Goal: Answer question/provide support: Share knowledge or assist other users

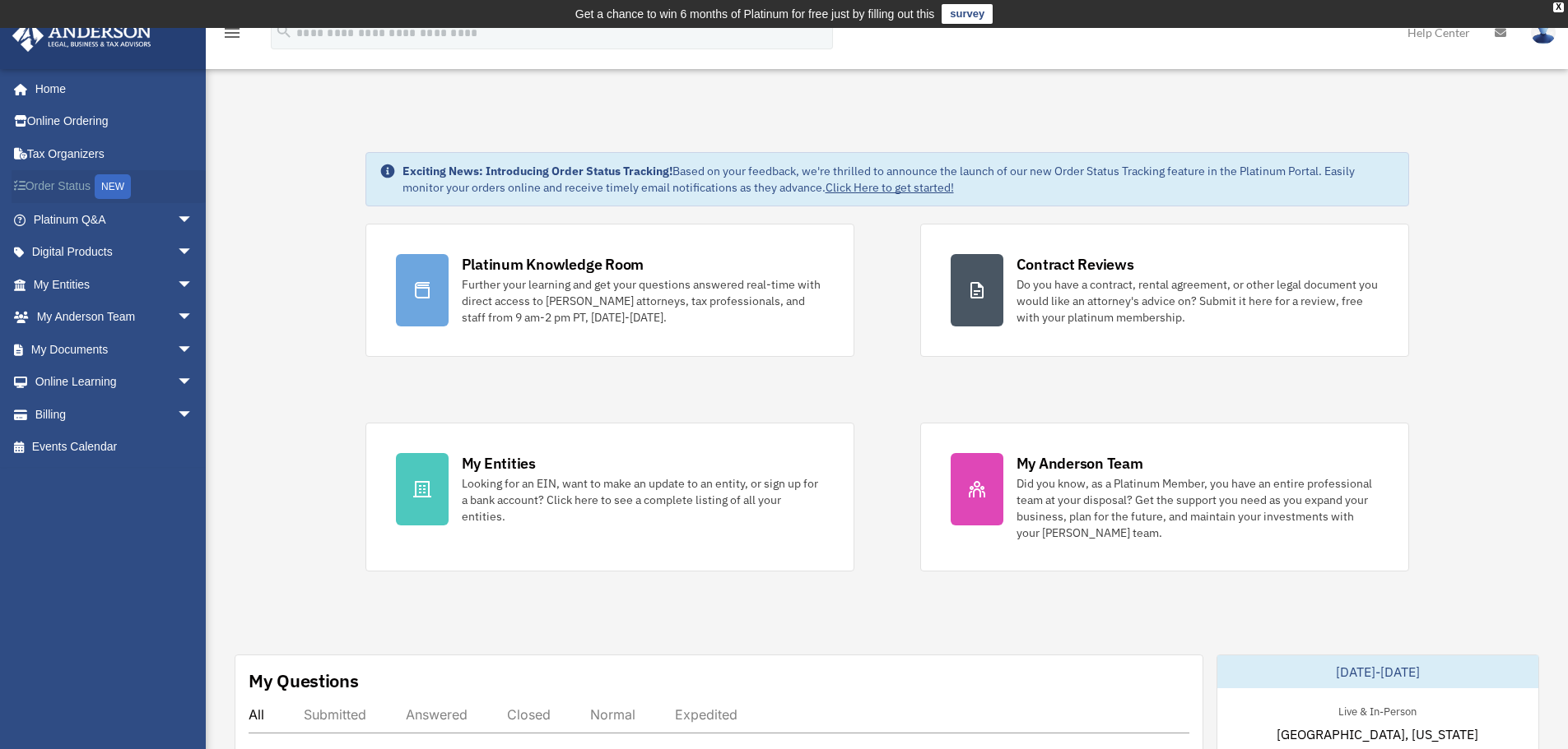
click at [72, 189] on link "Order Status NEW" at bounding box center [115, 186] width 207 height 34
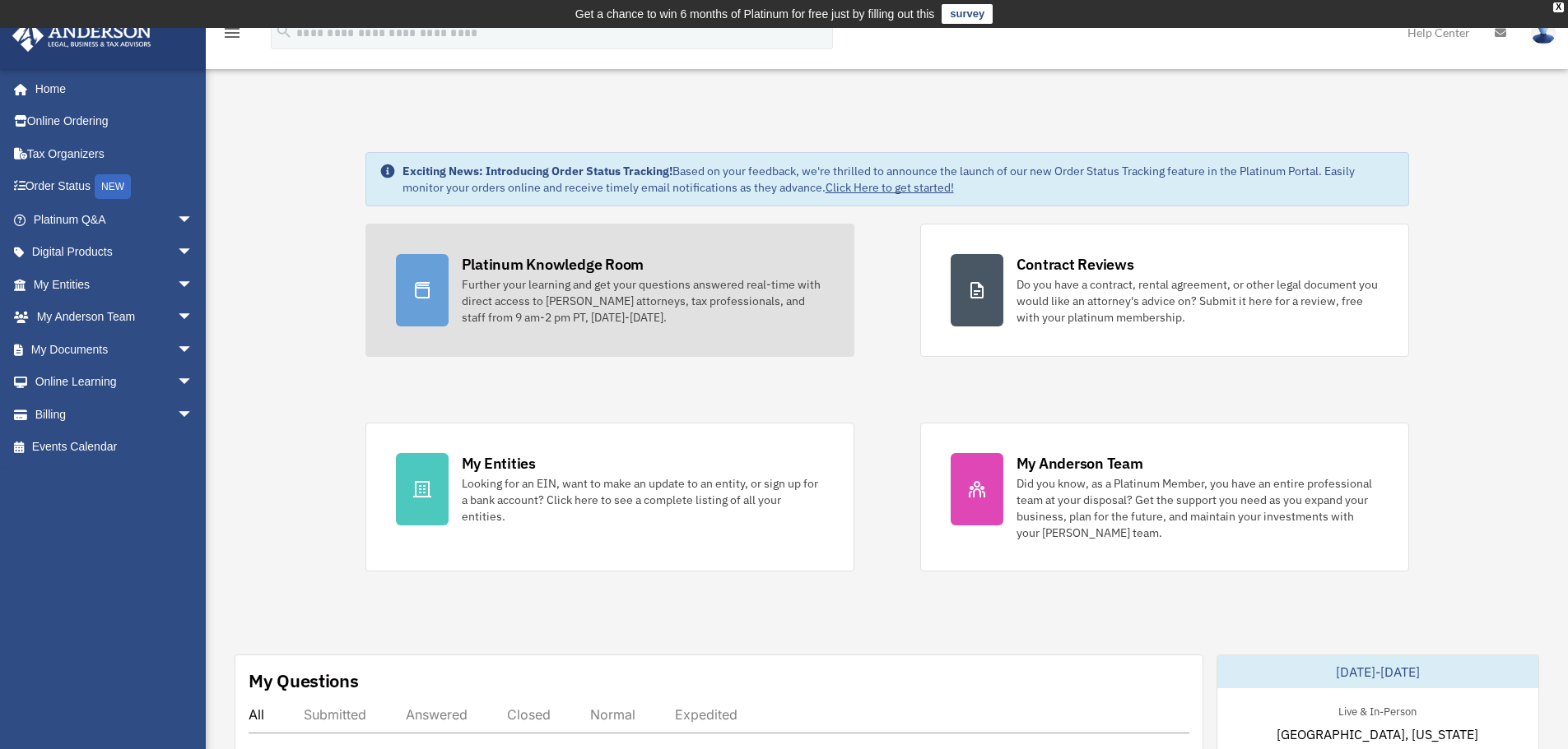
click at [504, 262] on div "Platinum Knowledge Room" at bounding box center [553, 264] width 183 height 21
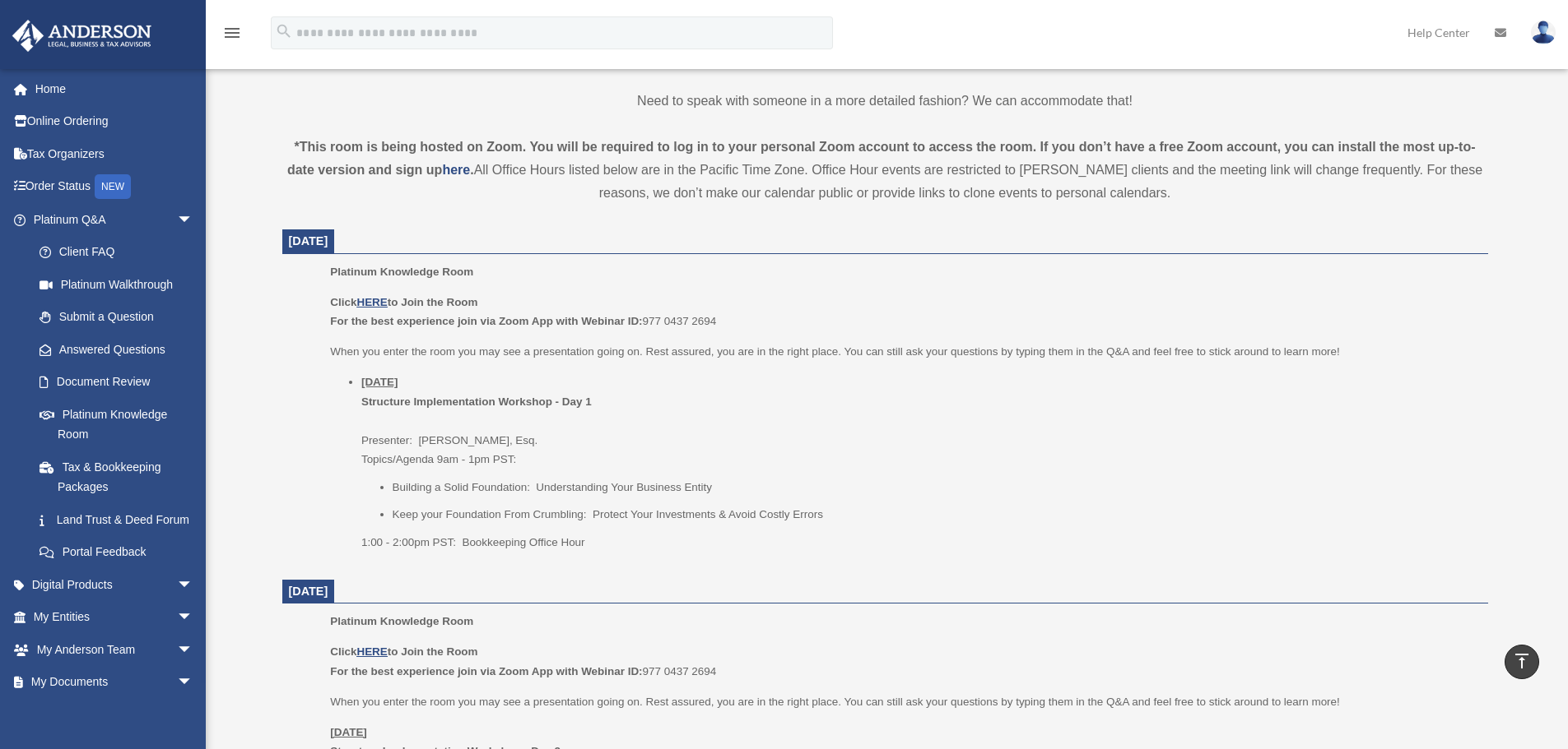
scroll to position [549, 0]
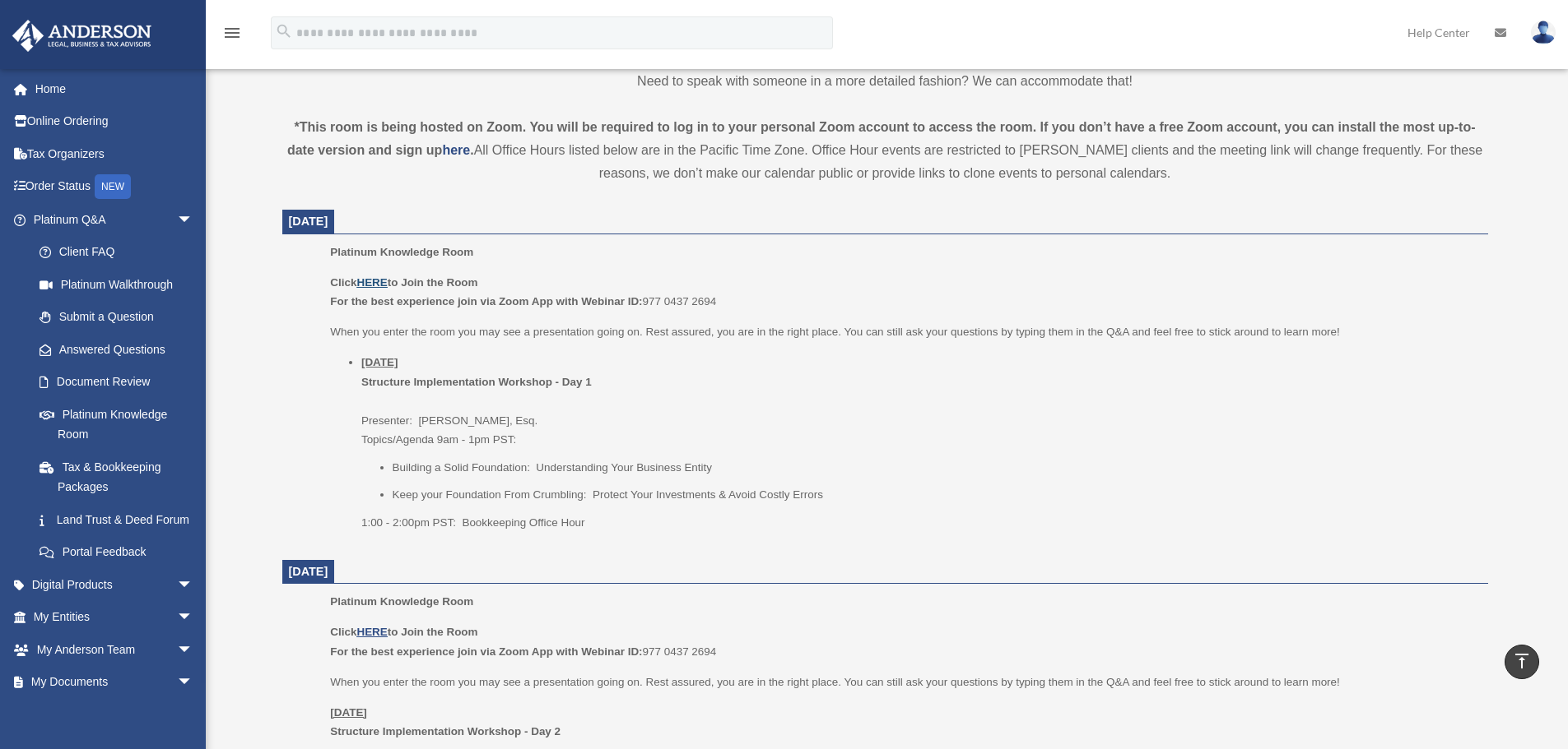
click at [379, 281] on u "HERE" at bounding box center [371, 283] width 30 height 13
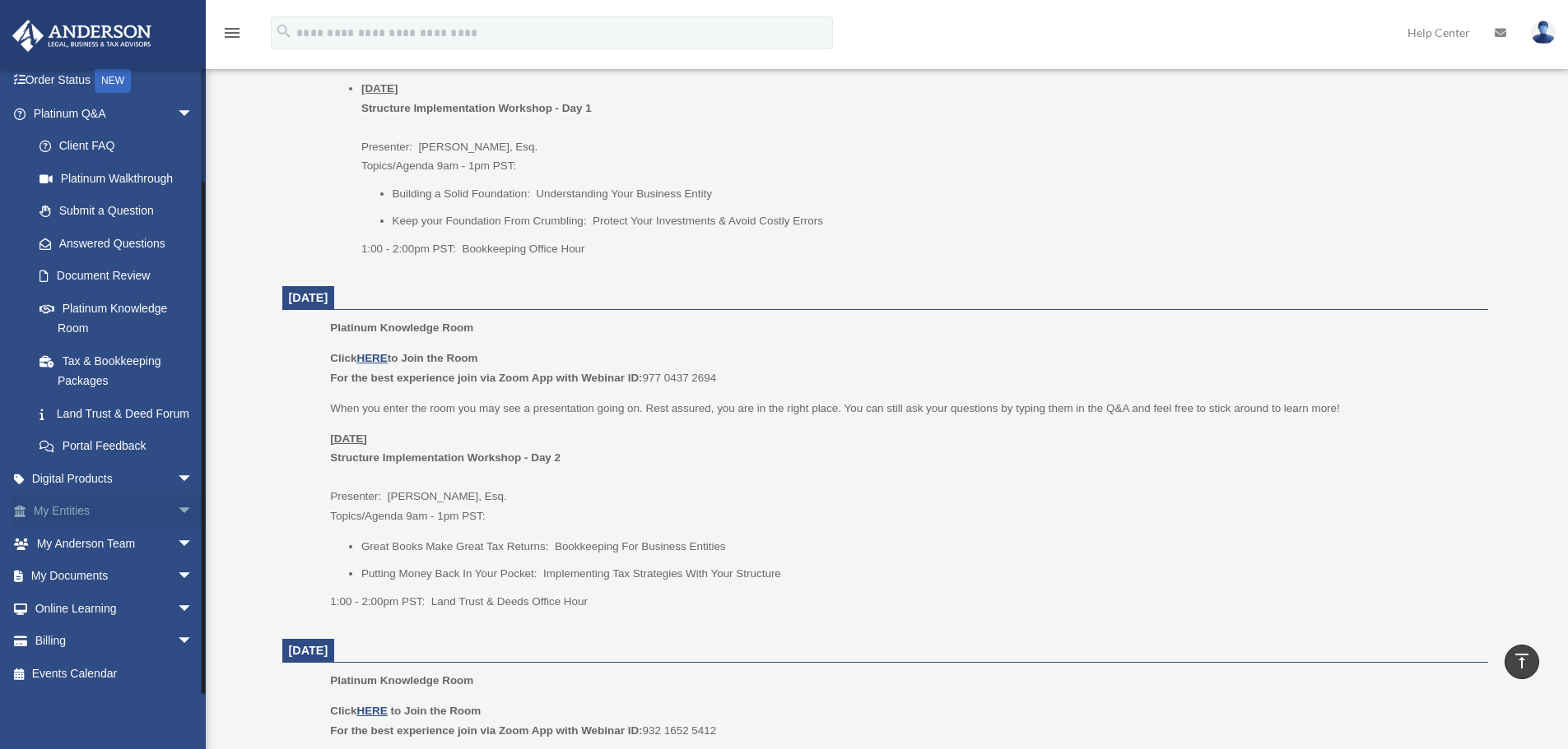
scroll to position [126, 0]
click at [81, 398] on link "Land Trust & Deed Forum" at bounding box center [120, 414] width 195 height 33
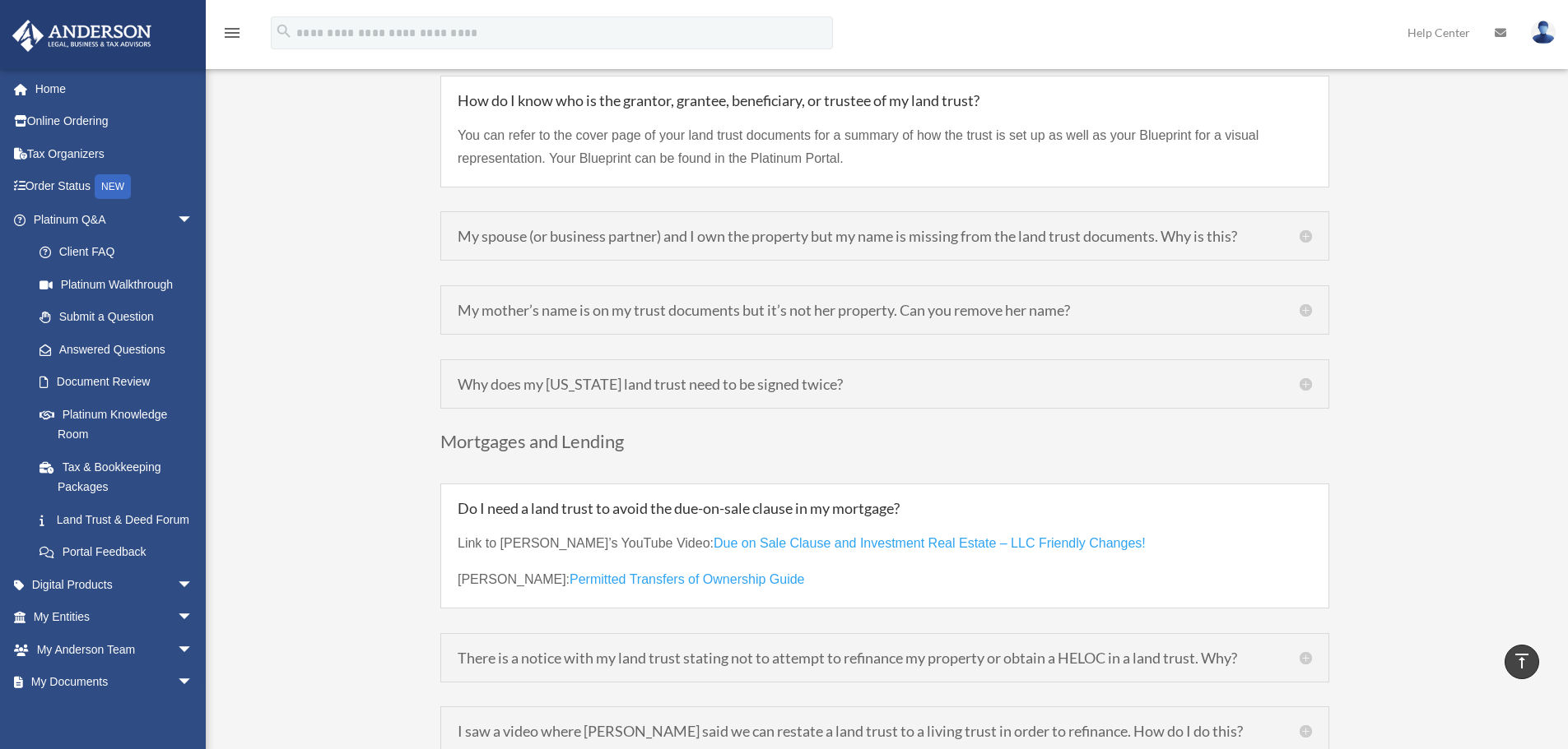
scroll to position [4387, 0]
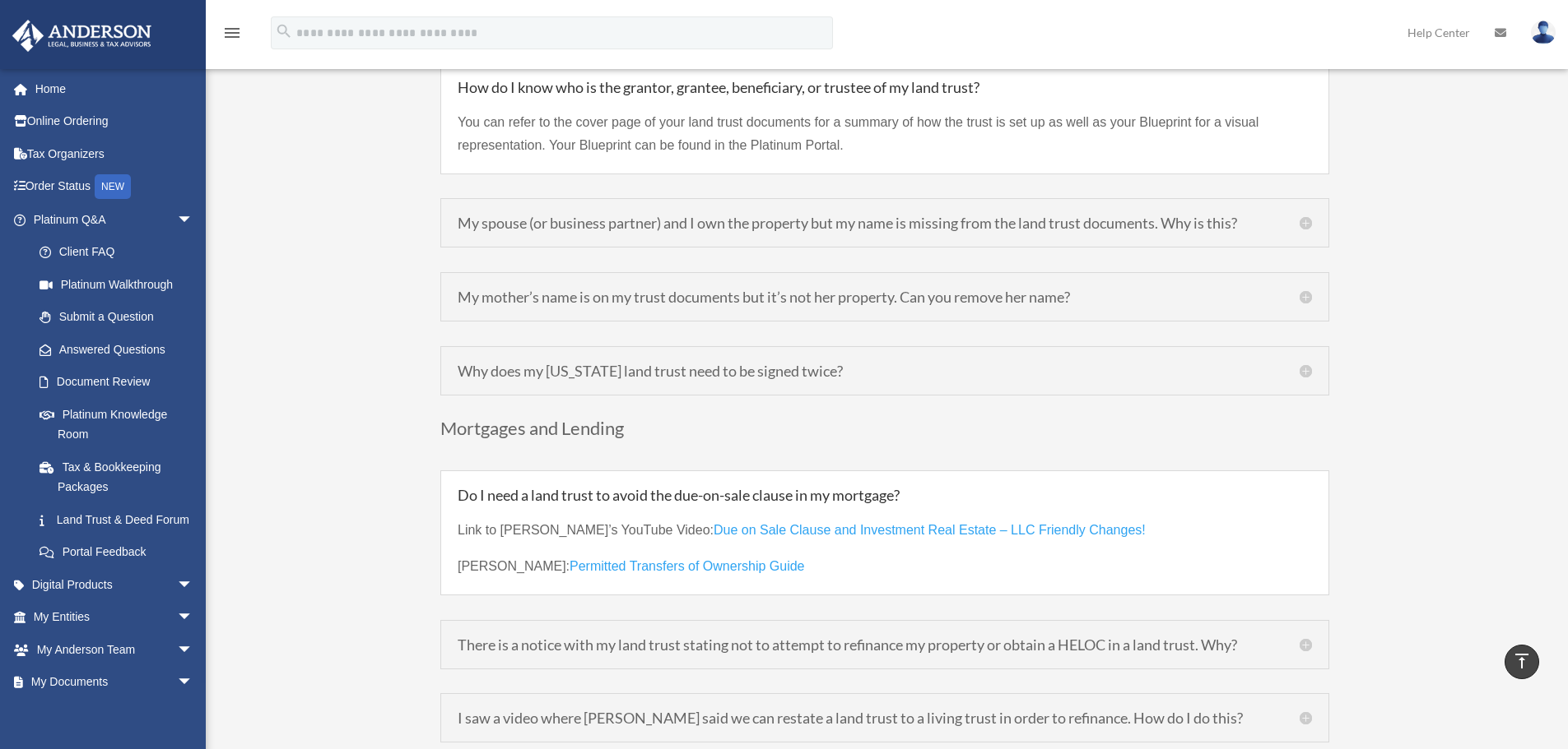
click at [1307, 290] on h5 "My mother’s name is on my trust documents but it’s not her property. Can you re…" at bounding box center [885, 297] width 854 height 15
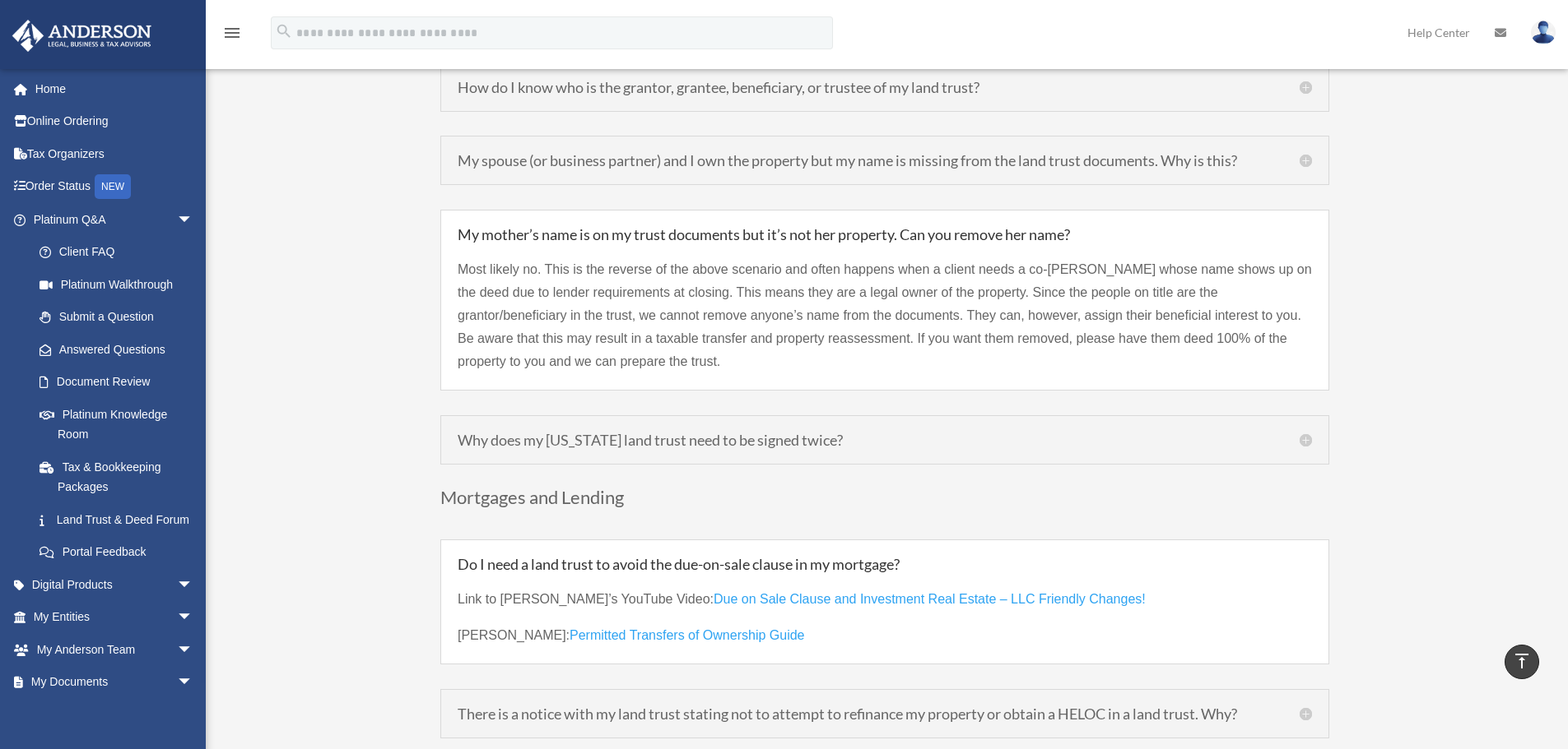
click at [1222, 227] on h5 "My mother’s name is on my trust documents but it’s not her property. Can you re…" at bounding box center [885, 235] width 854 height 15
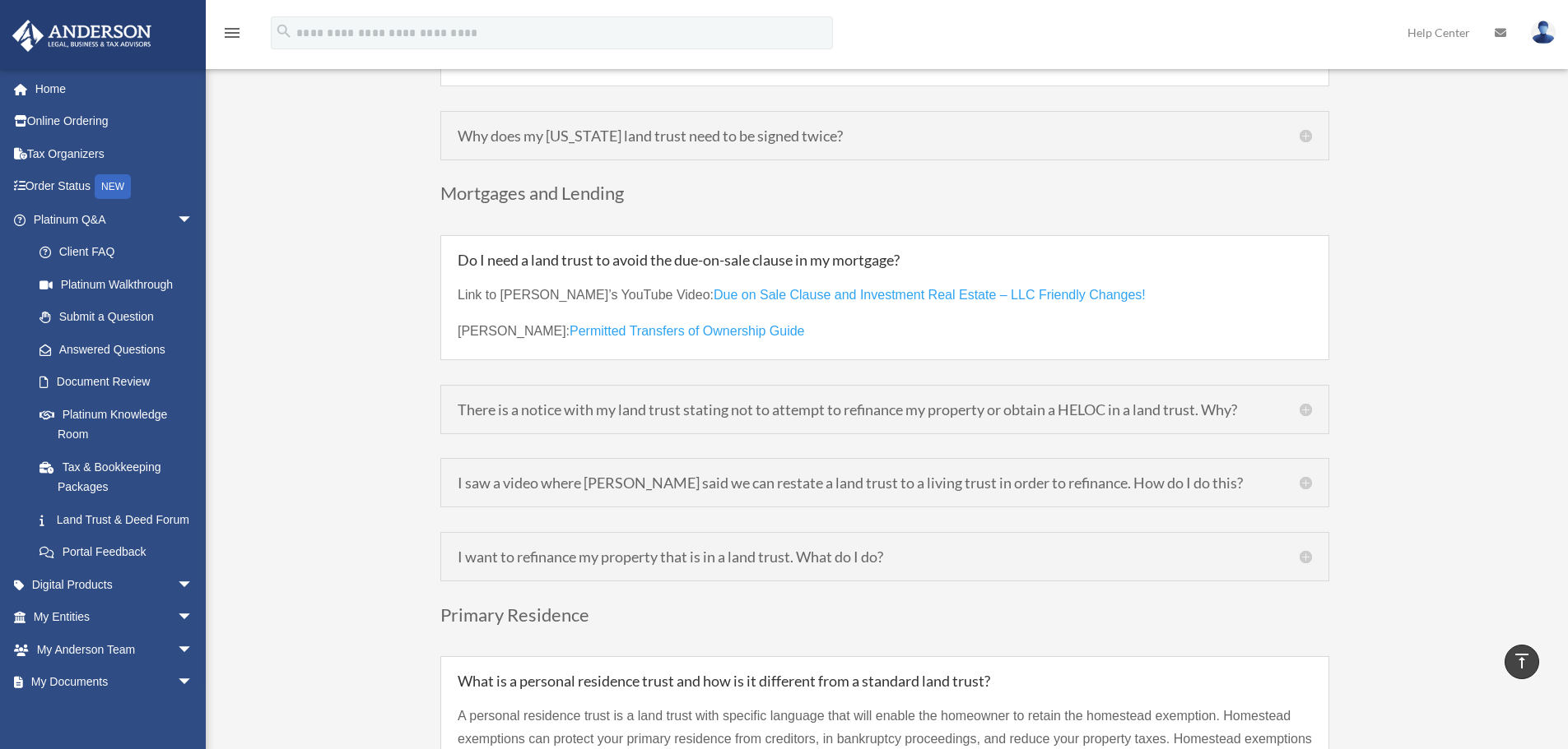
scroll to position [4716, 0]
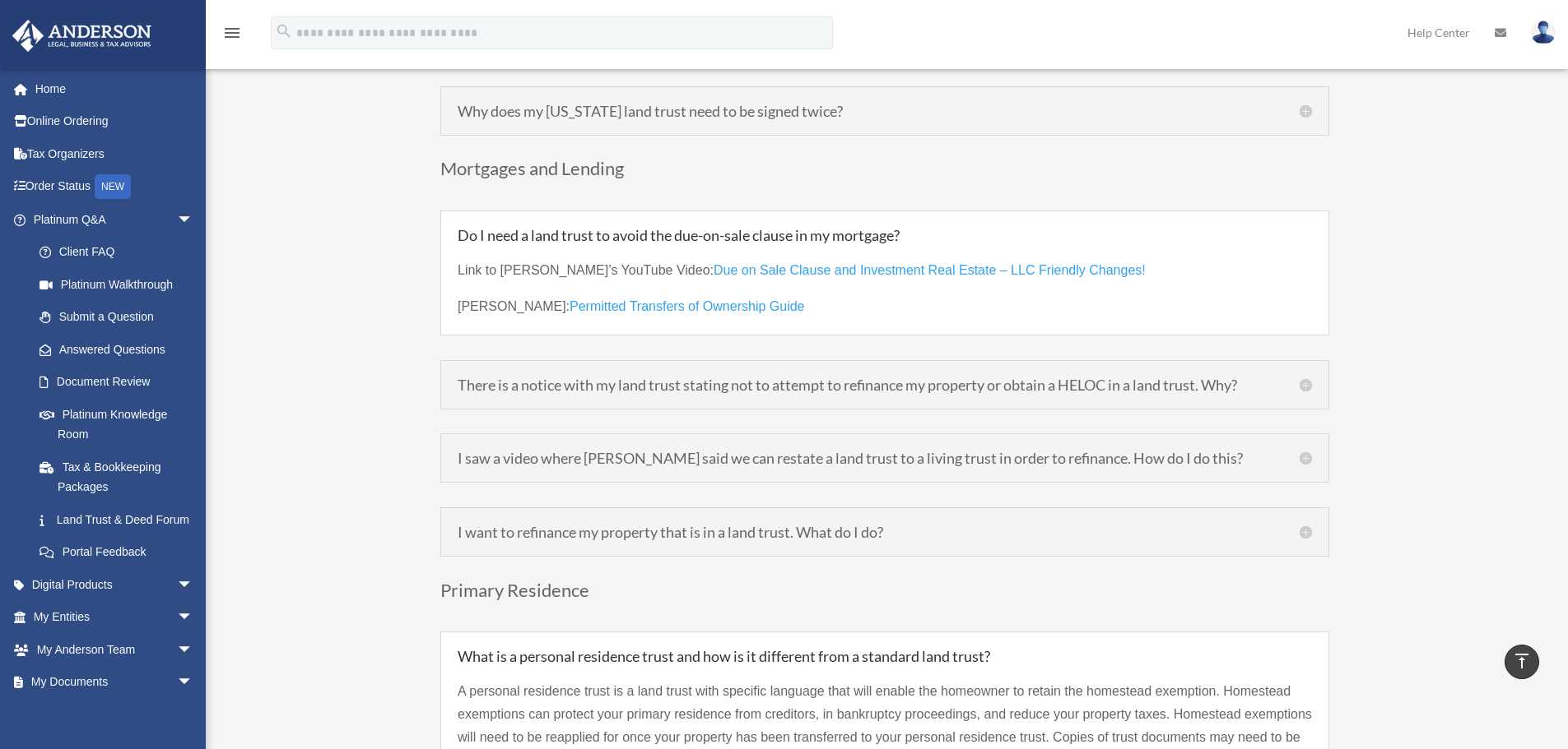
click at [1303, 450] on h5 "I saw a video where Clint said we can restate a land trust to a living trust in…" at bounding box center [885, 458] width 854 height 15
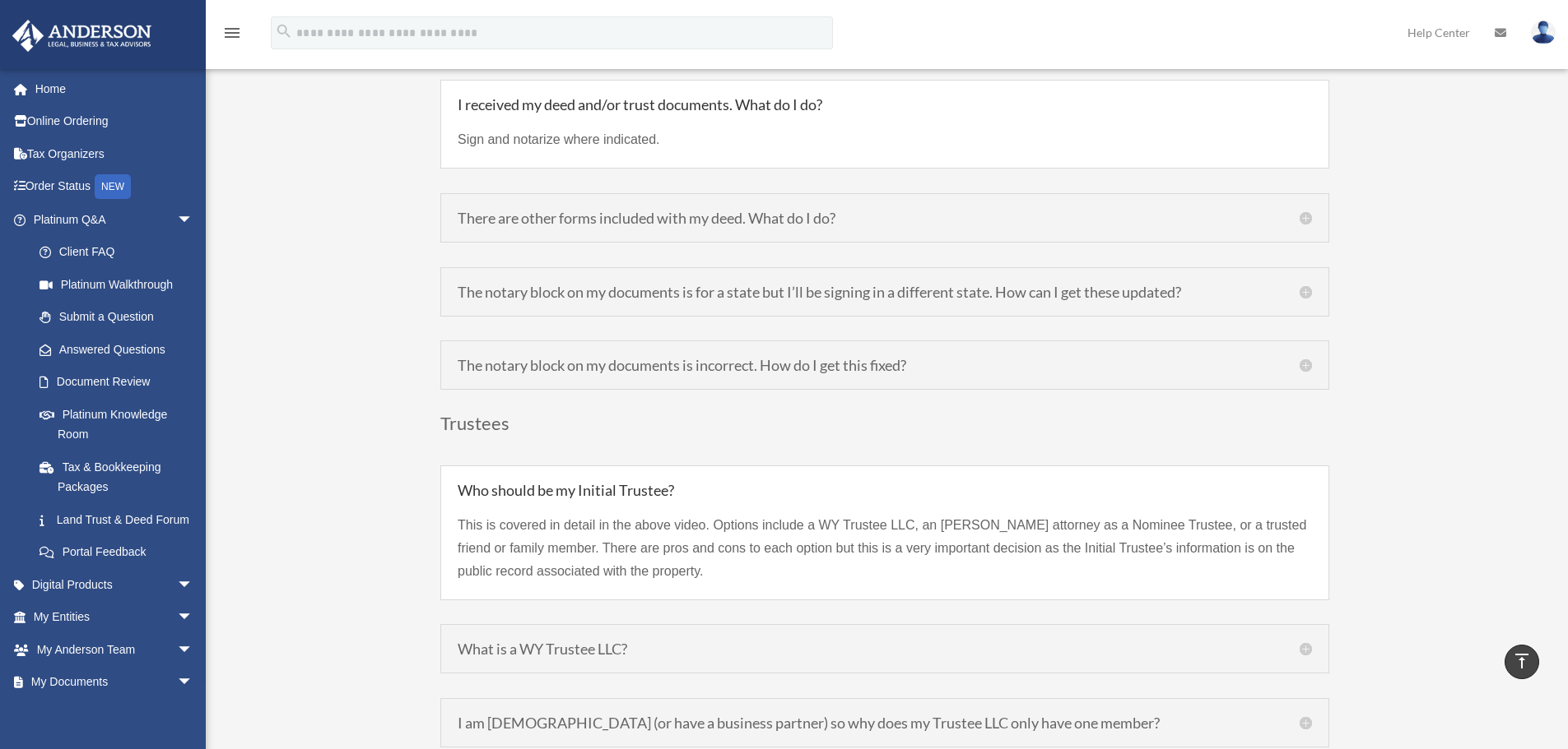
scroll to position [6032, 0]
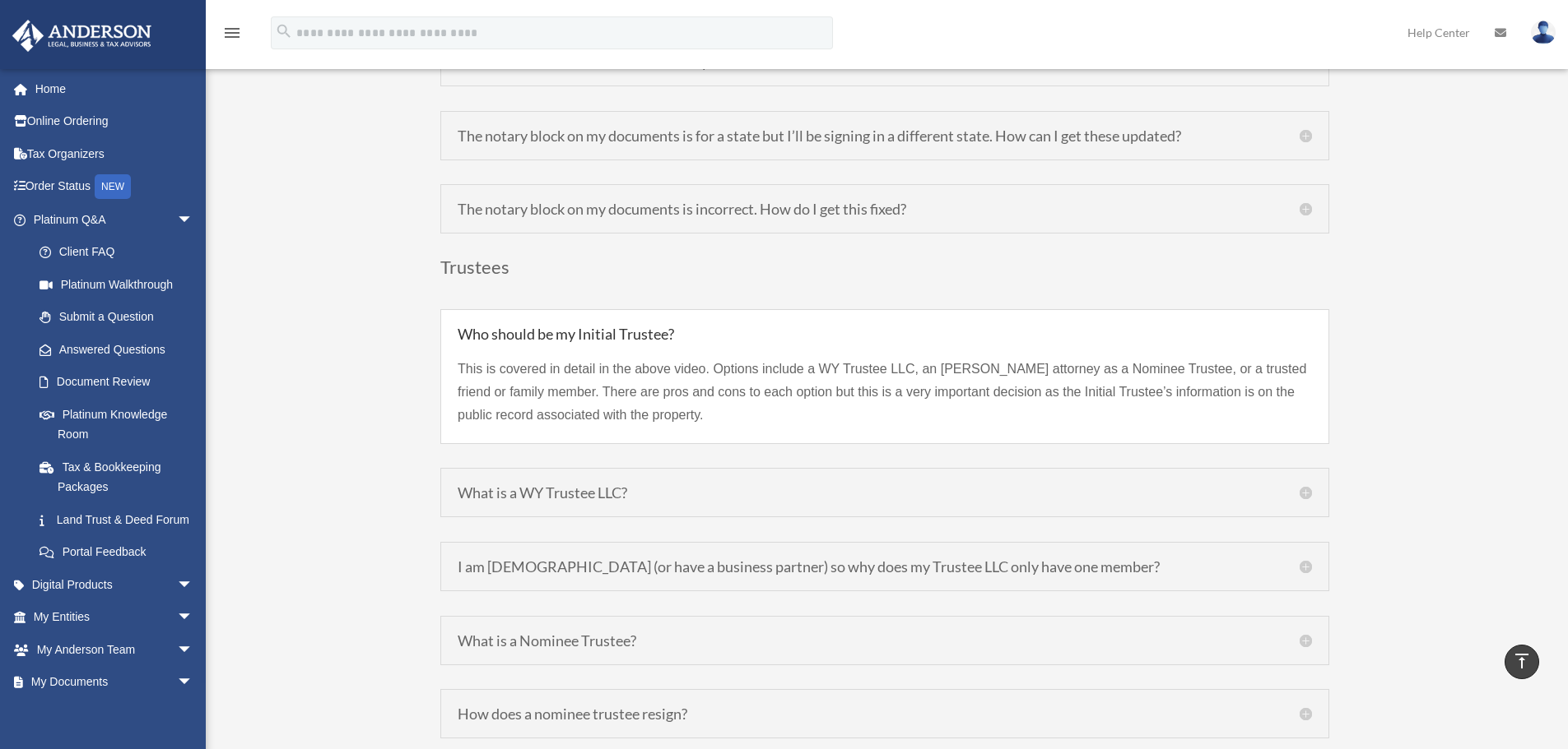
click at [1311, 485] on h5 "What is a WY Trustee LLC?" at bounding box center [885, 492] width 854 height 15
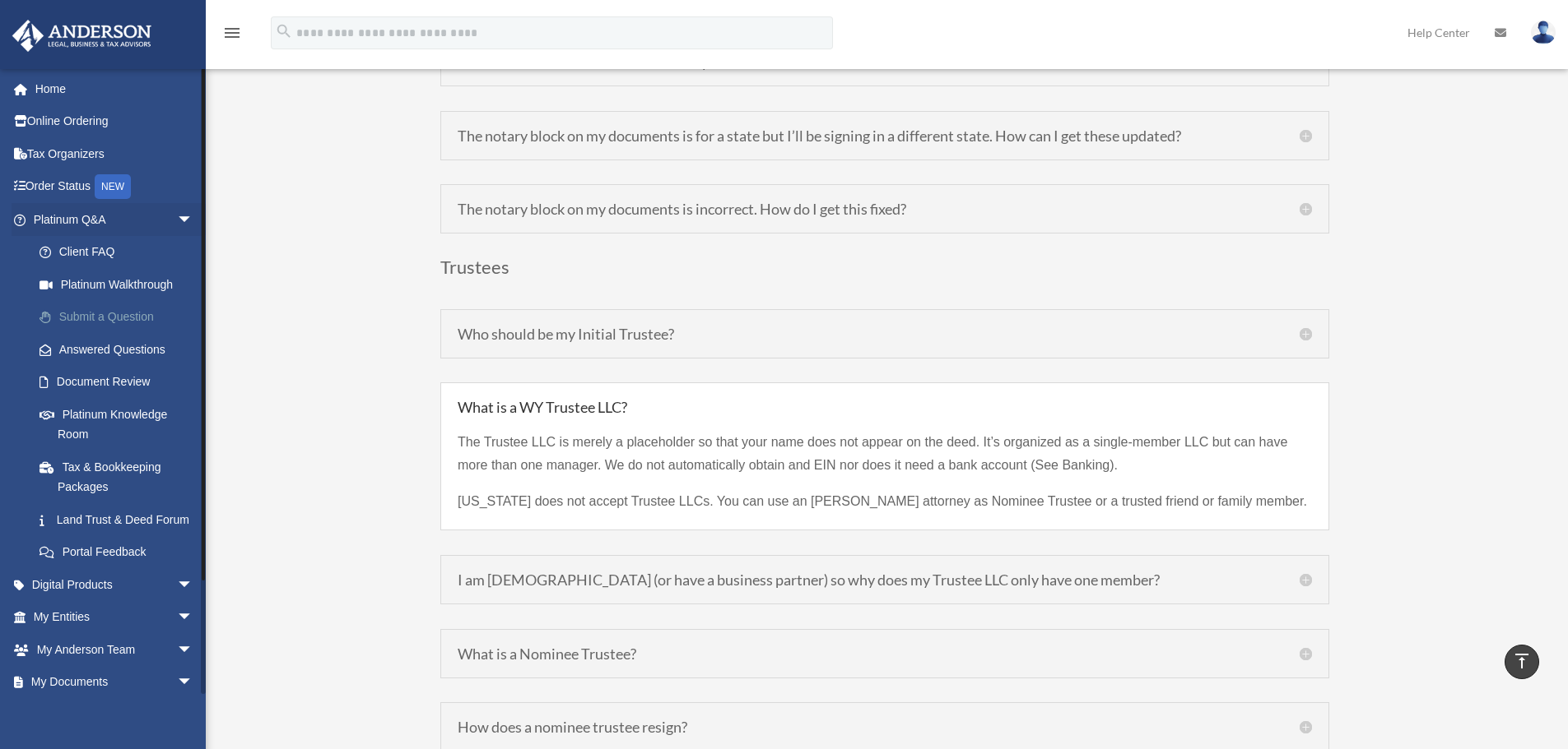
click at [115, 315] on link "Submit a Question" at bounding box center [120, 318] width 195 height 33
click at [130, 315] on link "Submit a Question" at bounding box center [120, 318] width 195 height 33
click at [177, 215] on span "arrow_drop_down" at bounding box center [194, 219] width 33 height 34
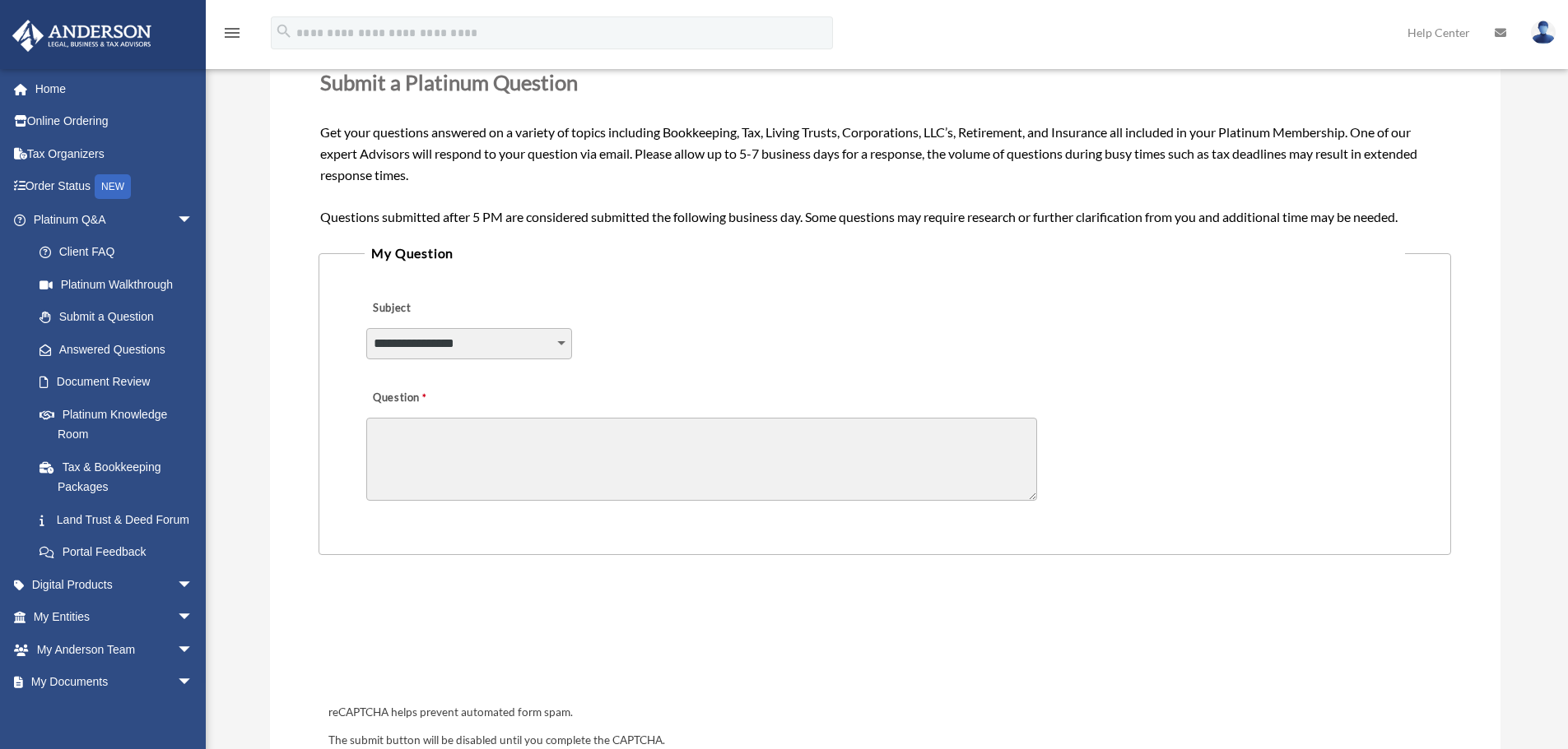
scroll to position [273, 0]
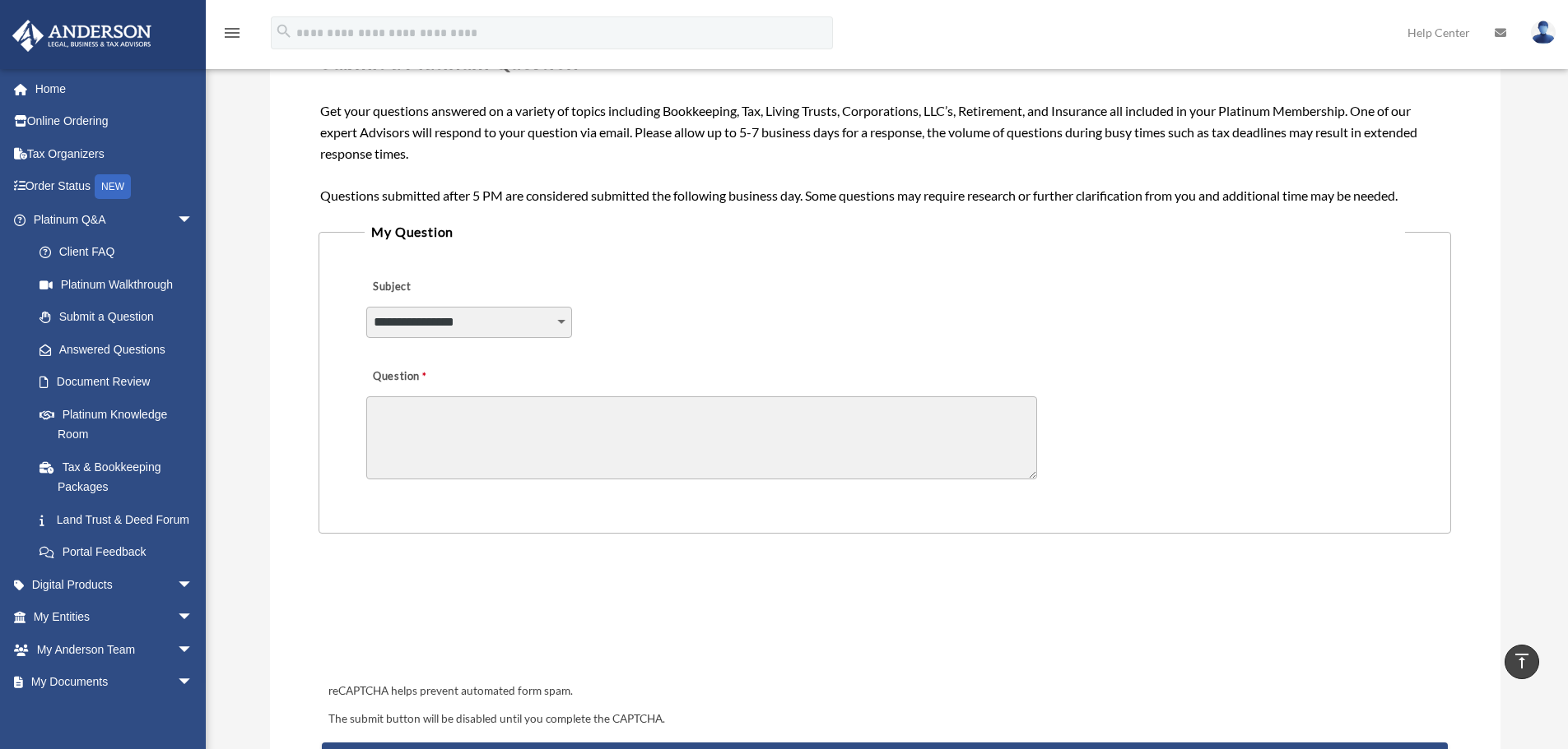
click at [566, 330] on select "**********" at bounding box center [469, 322] width 206 height 31
click at [677, 335] on div "**********" at bounding box center [884, 311] width 1039 height 90
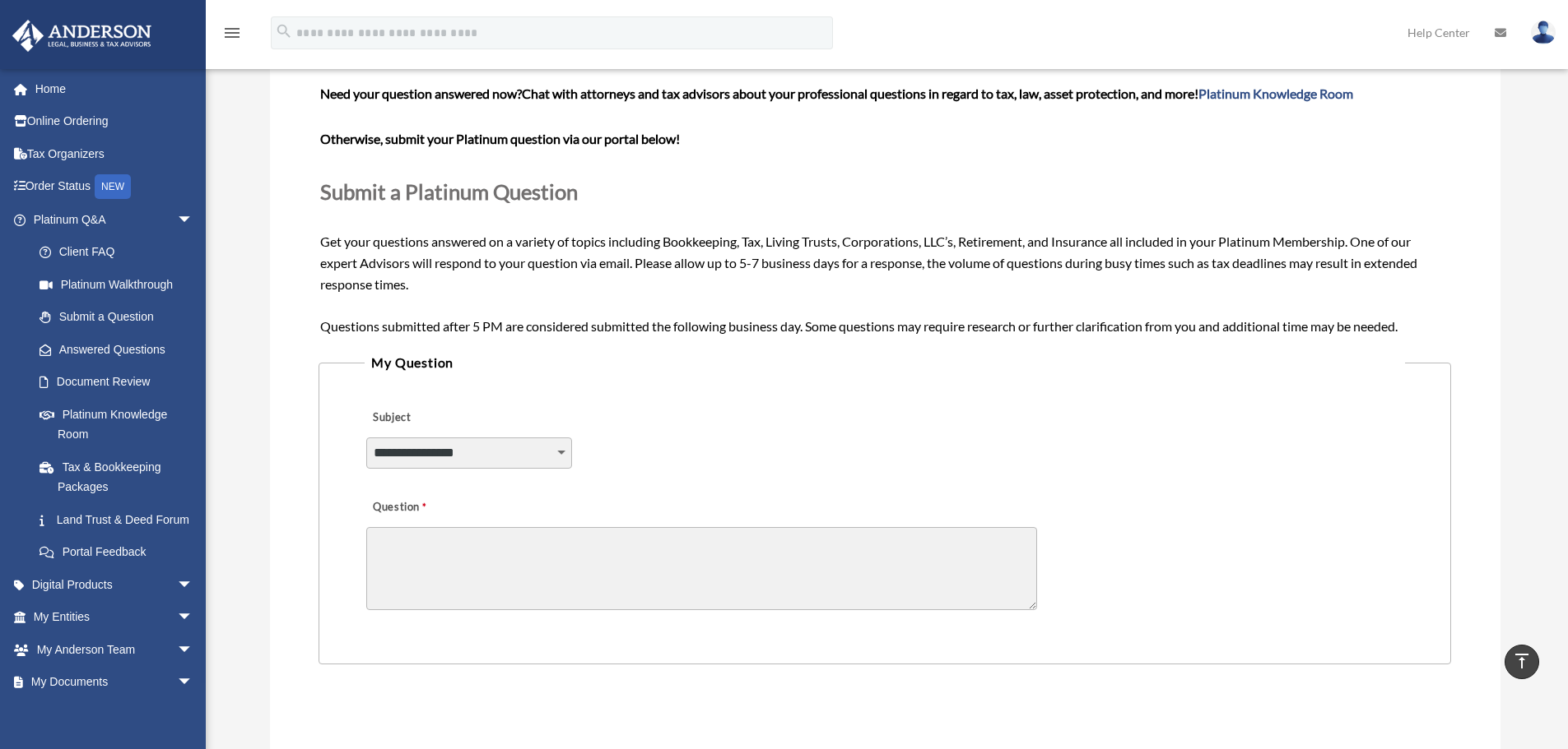
scroll to position [0, 0]
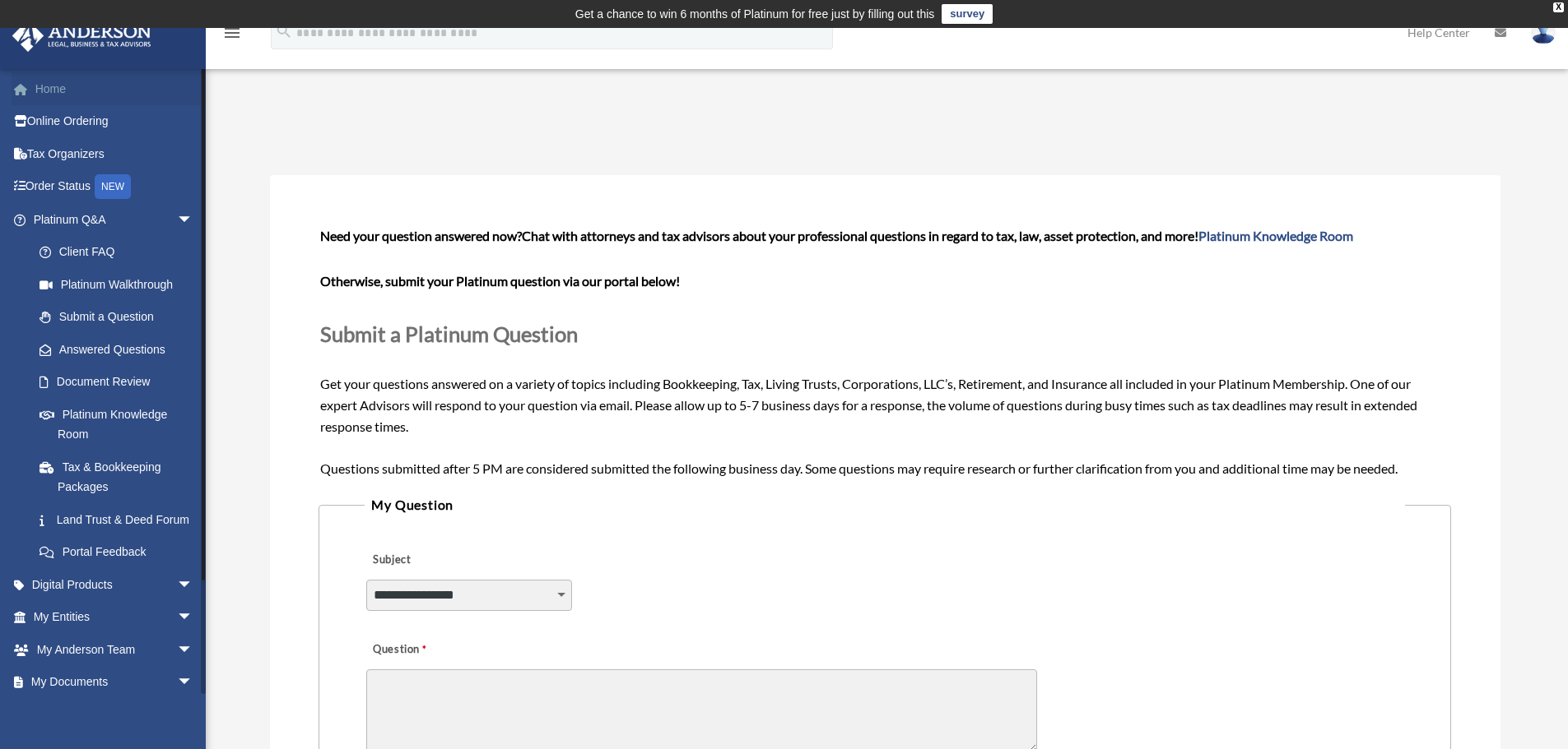
click at [54, 87] on link "Home" at bounding box center [115, 89] width 207 height 33
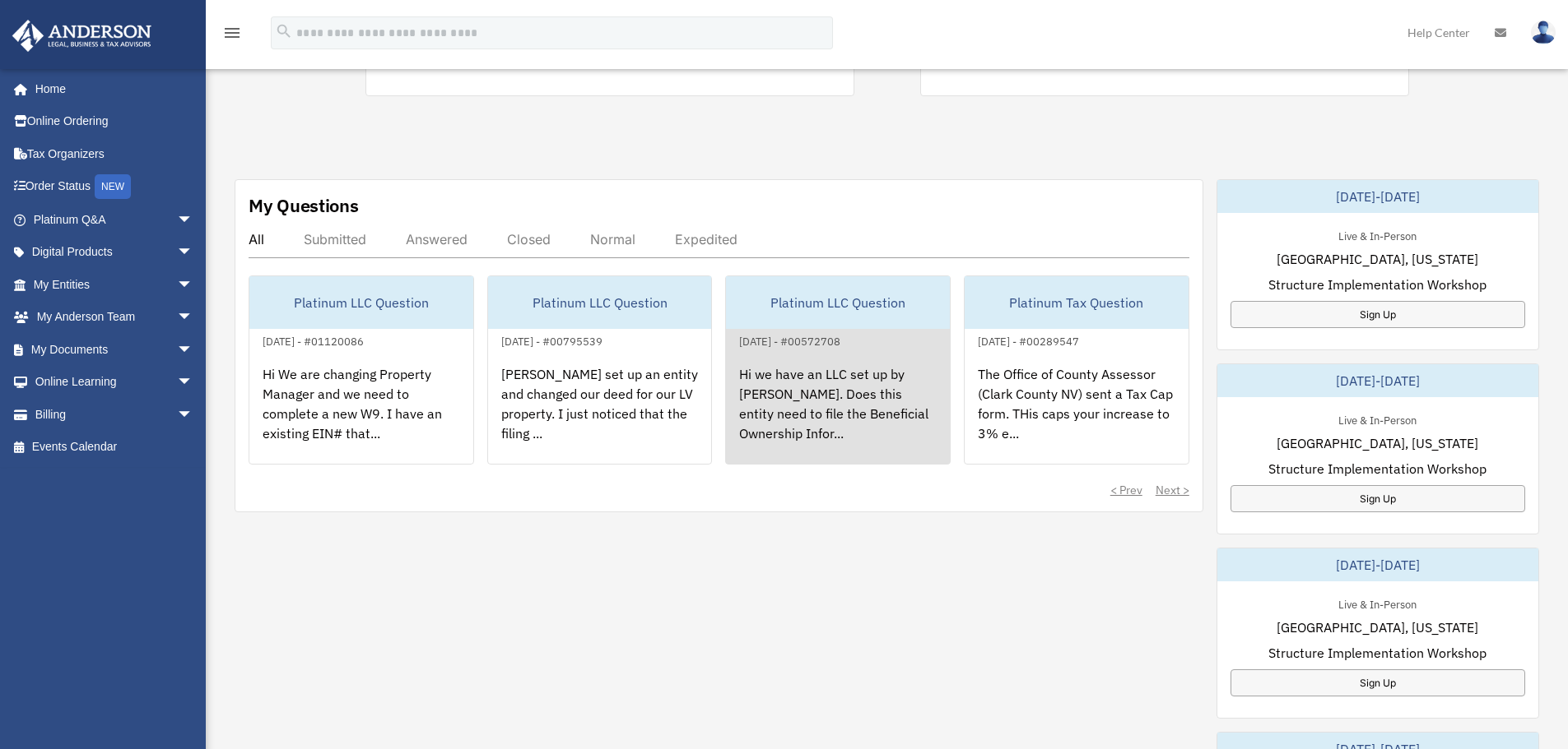
scroll to position [493, 0]
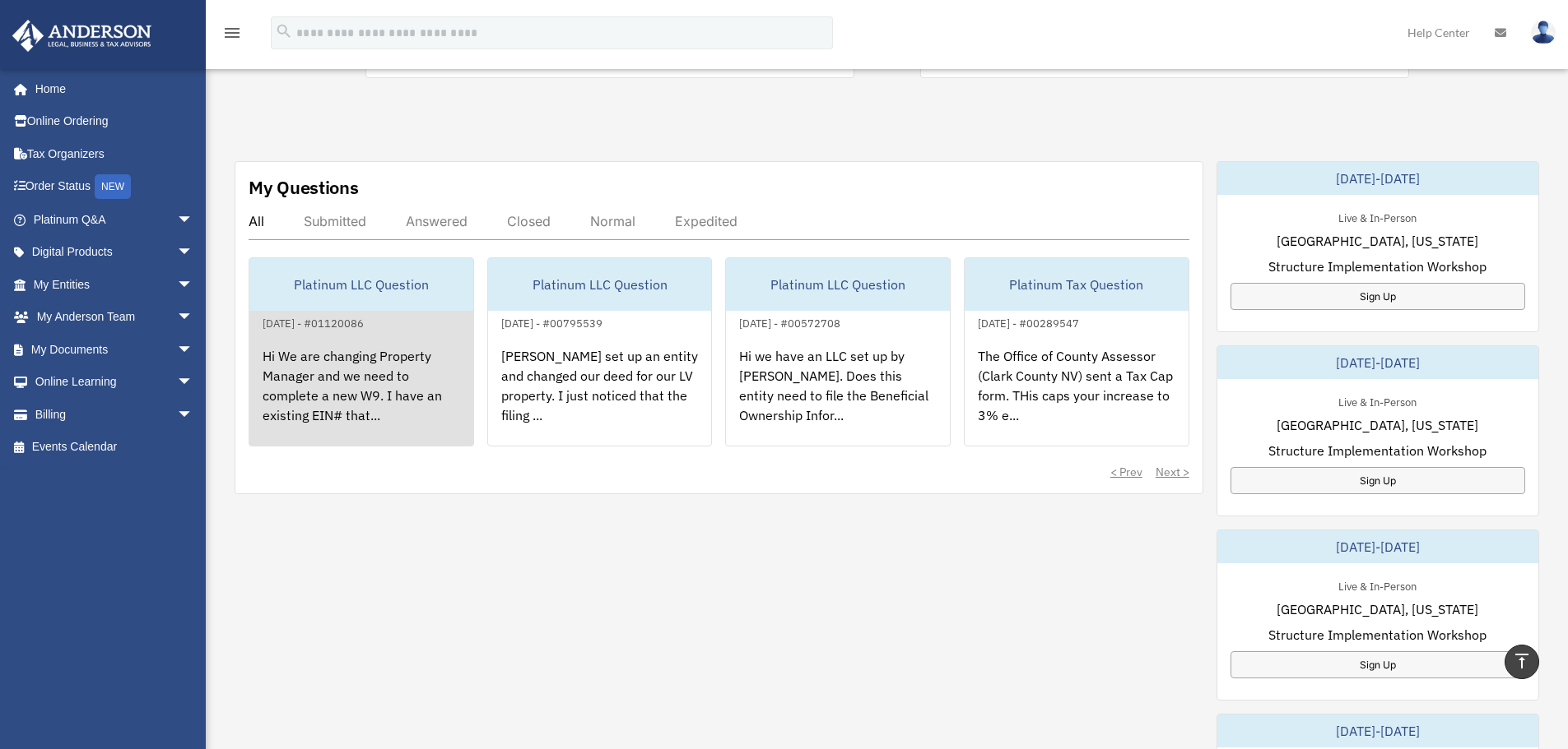
click at [360, 369] on div "Hi We are changing Property Manager and we need to complete a new W9. I have an…" at bounding box center [361, 397] width 224 height 128
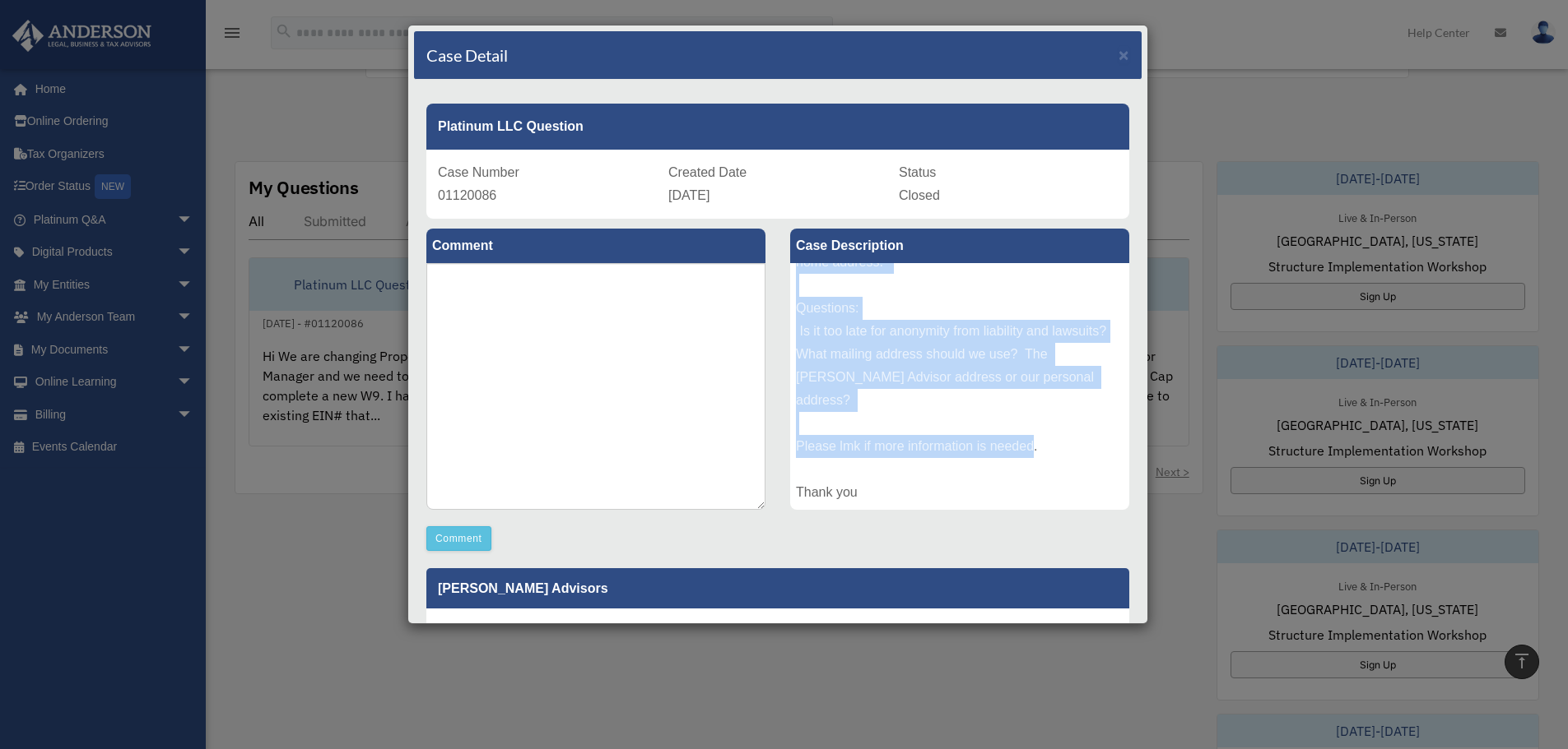
scroll to position [318, 0]
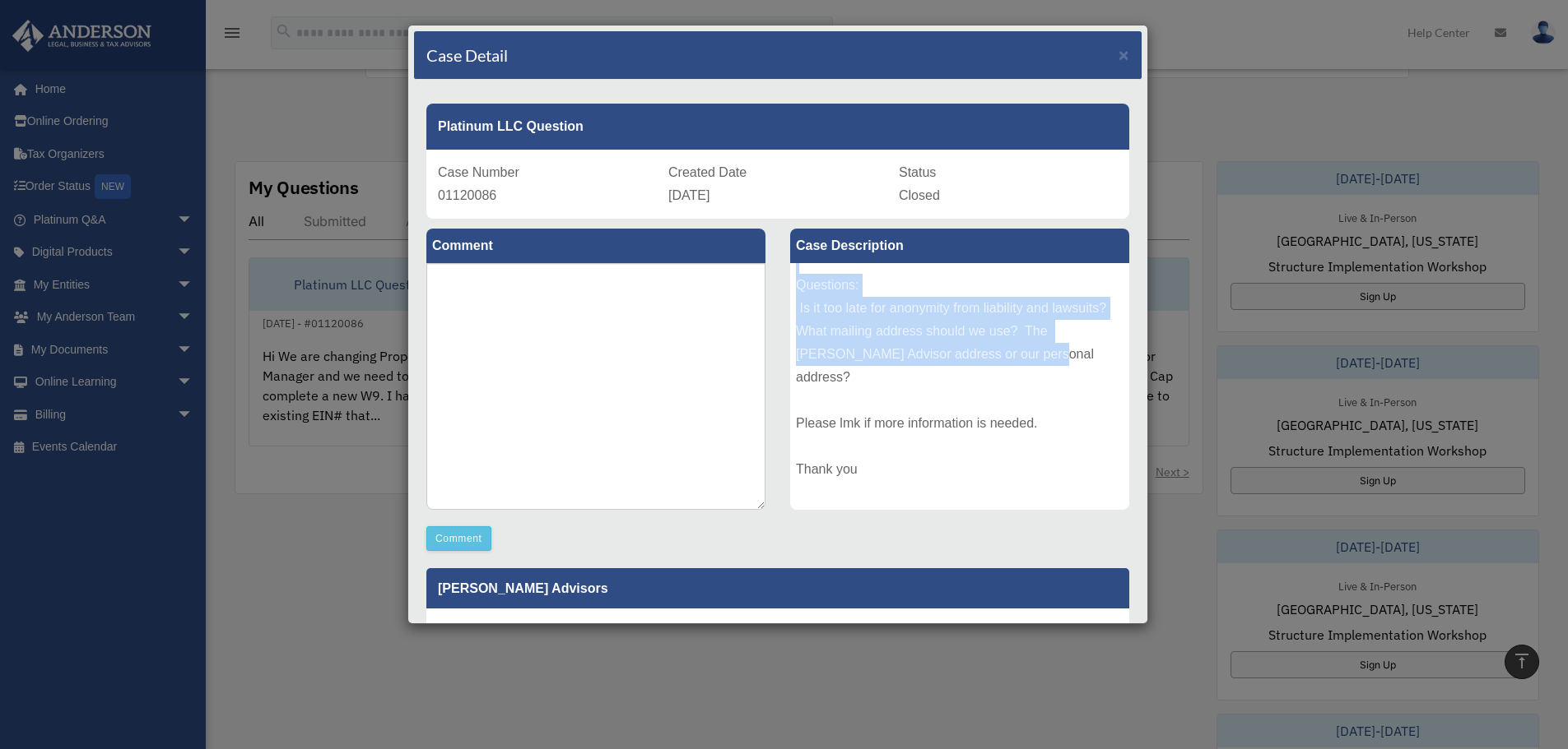
drag, startPoint x: 793, startPoint y: 302, endPoint x: 915, endPoint y: 381, distance: 145.3
click at [915, 381] on div "Hi We are changing Property Manager and we need to complete a new W9. I have an…" at bounding box center [959, 386] width 339 height 247
copy div "We are changing Property Manager and we need to complete a new W9. I have an ex…"
click at [344, 513] on div "Case Detail × Platinum LLC Question Case Number 01120086 Created Date [DATE] St…" at bounding box center [784, 374] width 1568 height 749
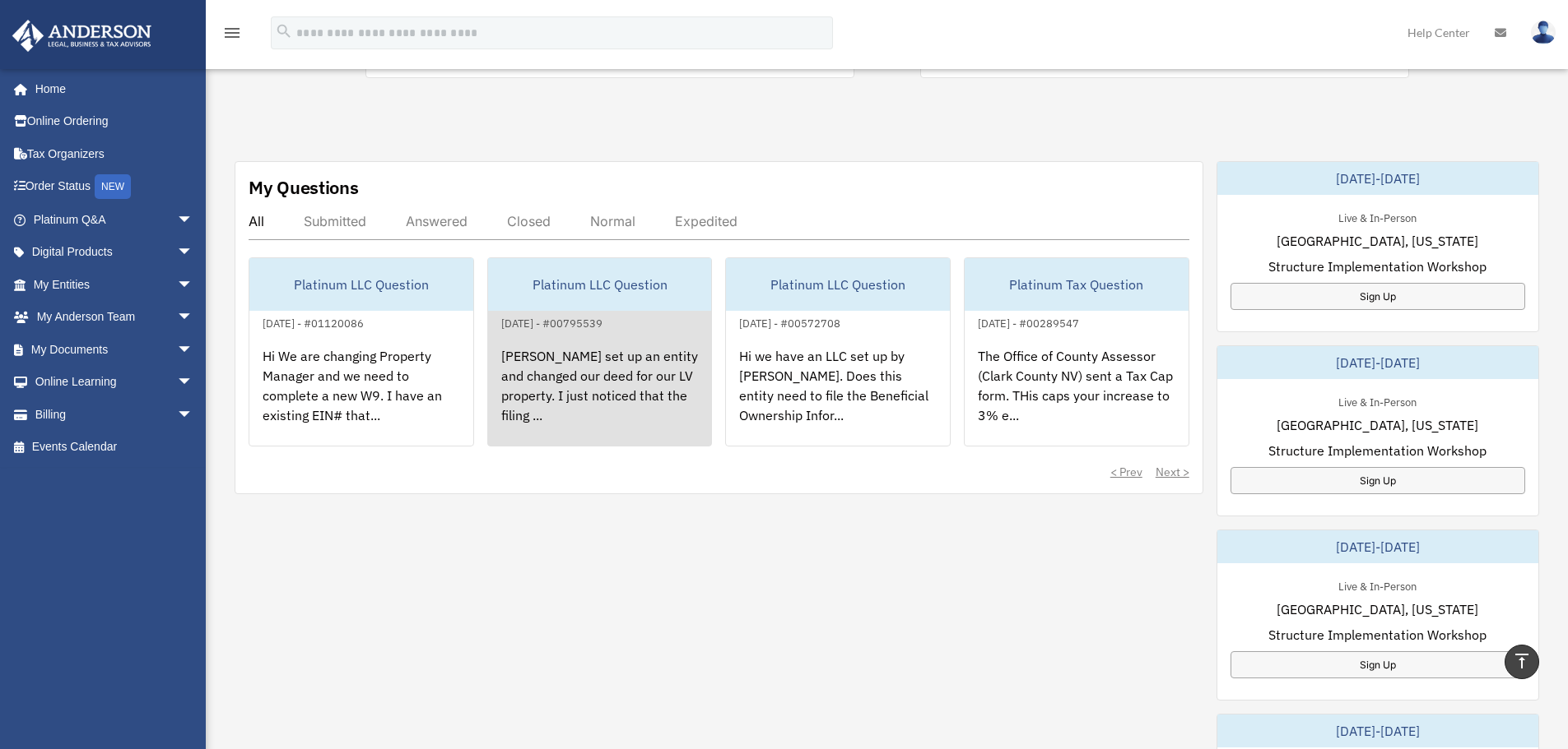
click at [626, 367] on div "[PERSON_NAME] set up an entity and changed our deed for our LV property. I just…" at bounding box center [599, 397] width 224 height 128
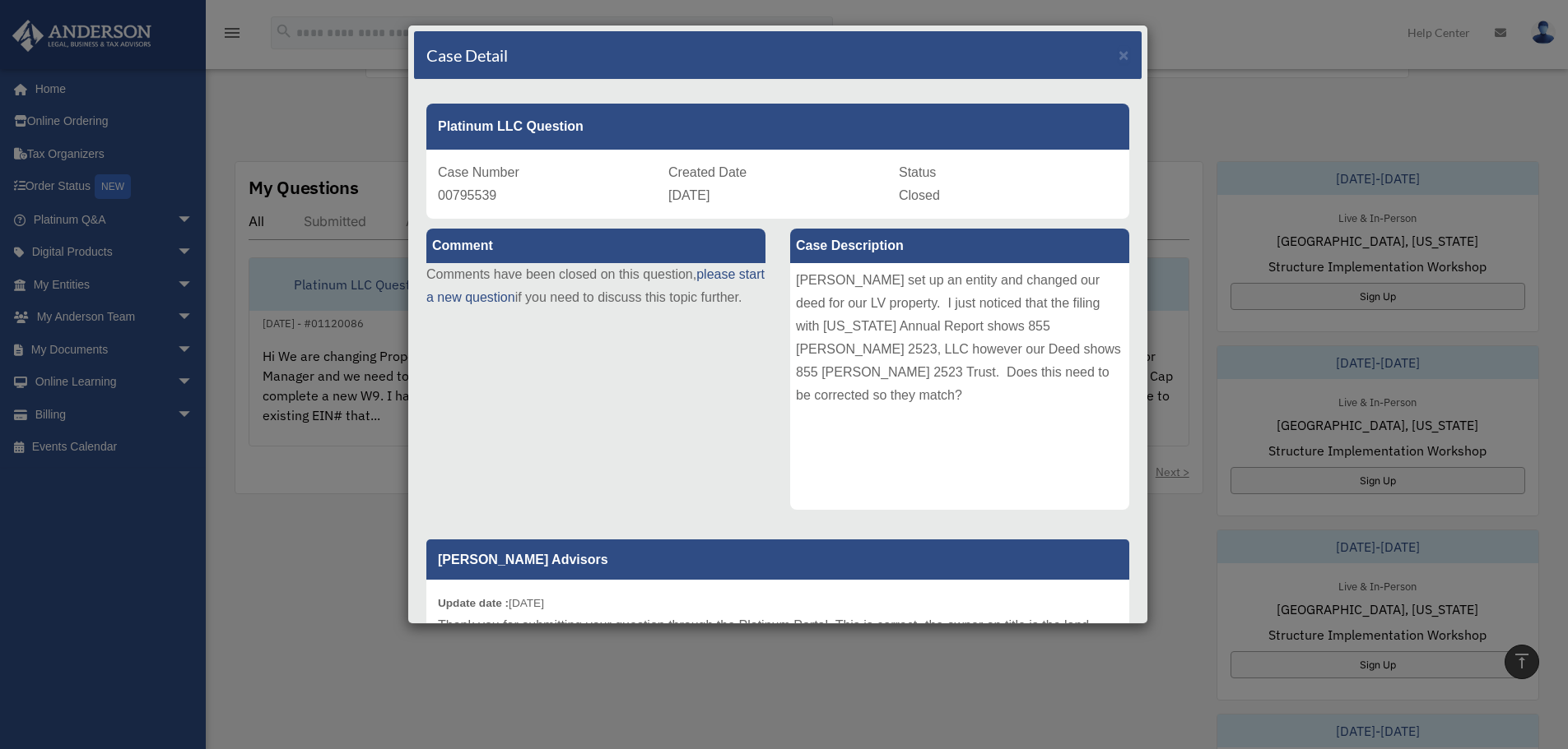
click at [313, 518] on div "Case Detail × Platinum LLC Question Case Number 00795539 Created Date [DATE] St…" at bounding box center [784, 374] width 1568 height 749
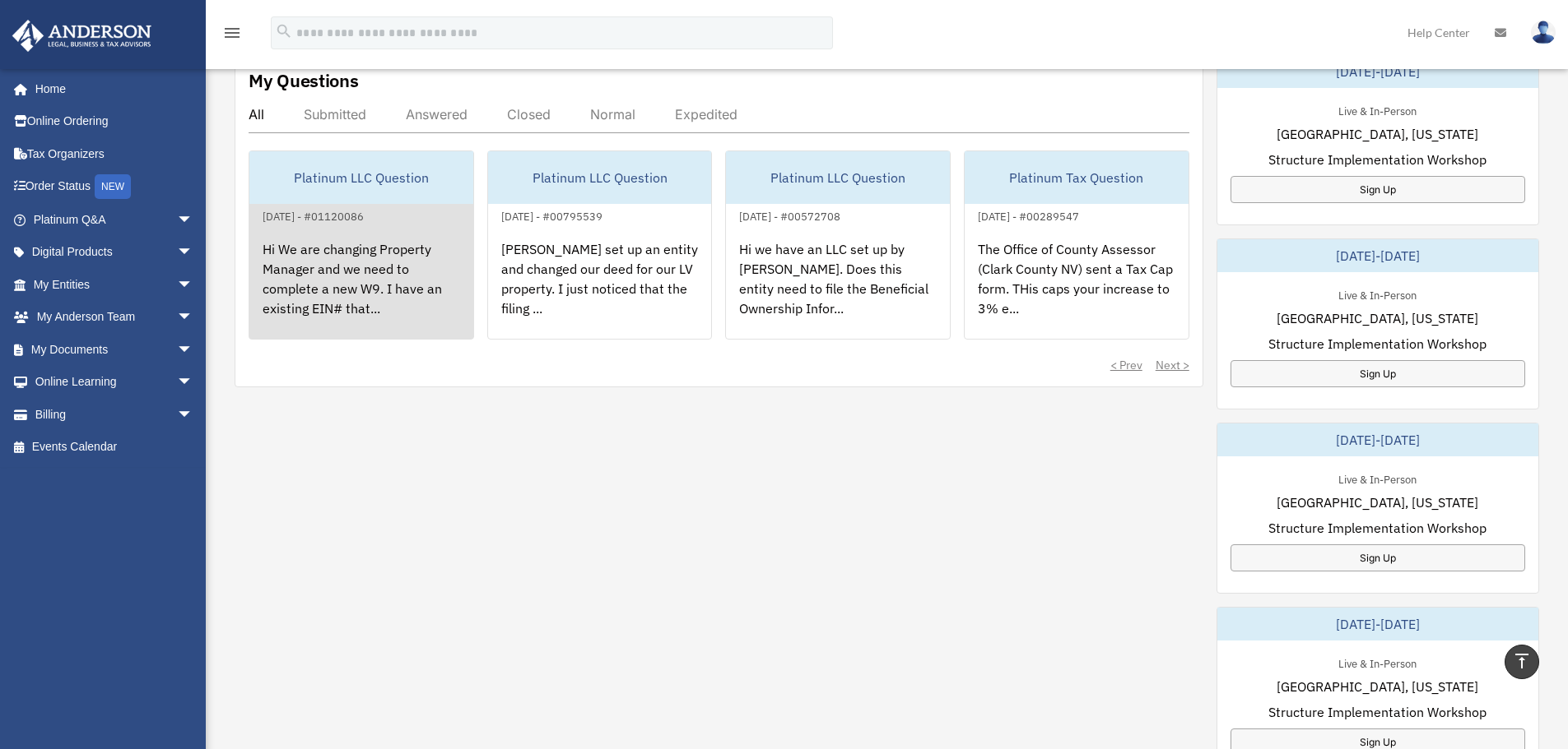
scroll to position [603, 0]
click at [348, 167] on div "Platinum LLC Question" at bounding box center [361, 175] width 224 height 53
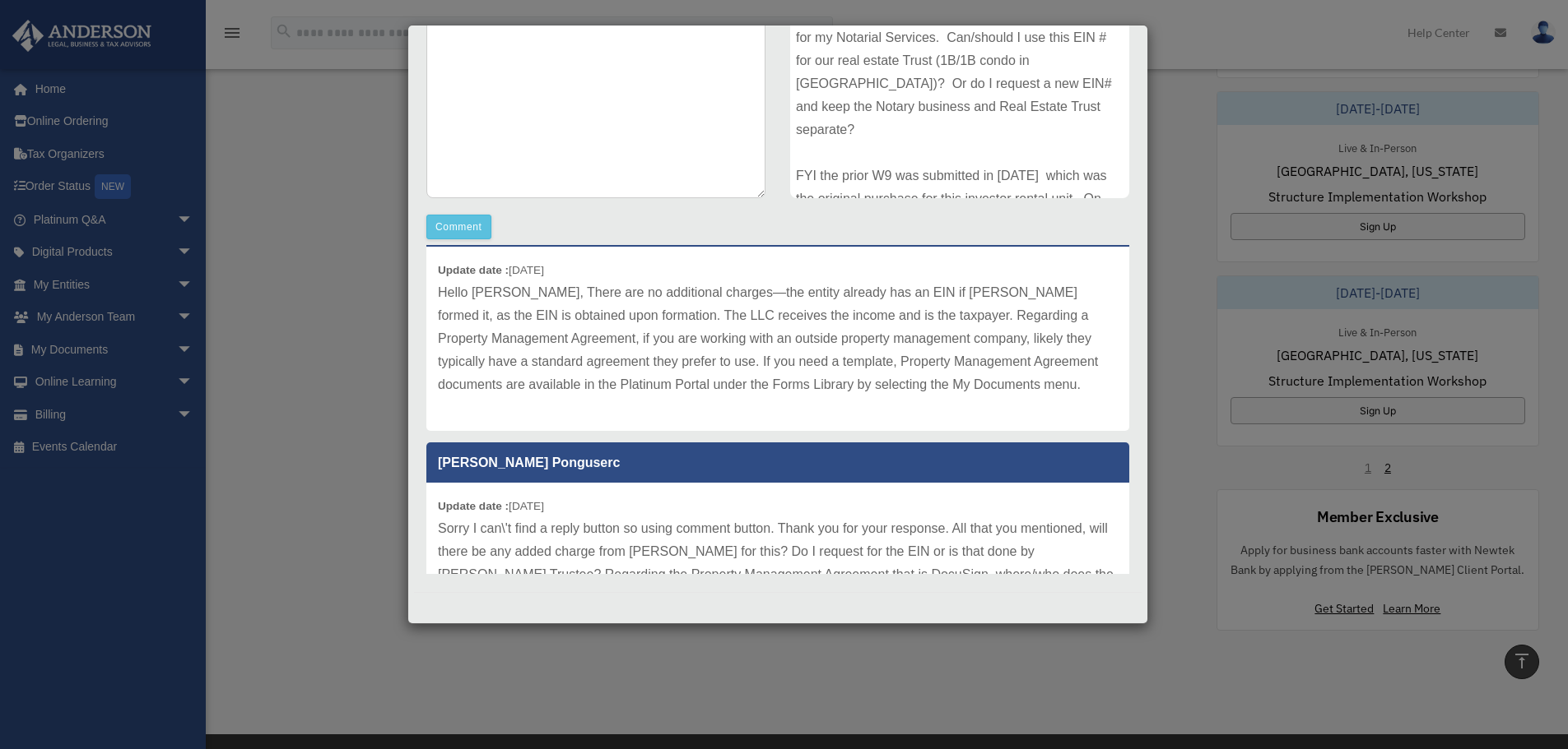
scroll to position [10, 0]
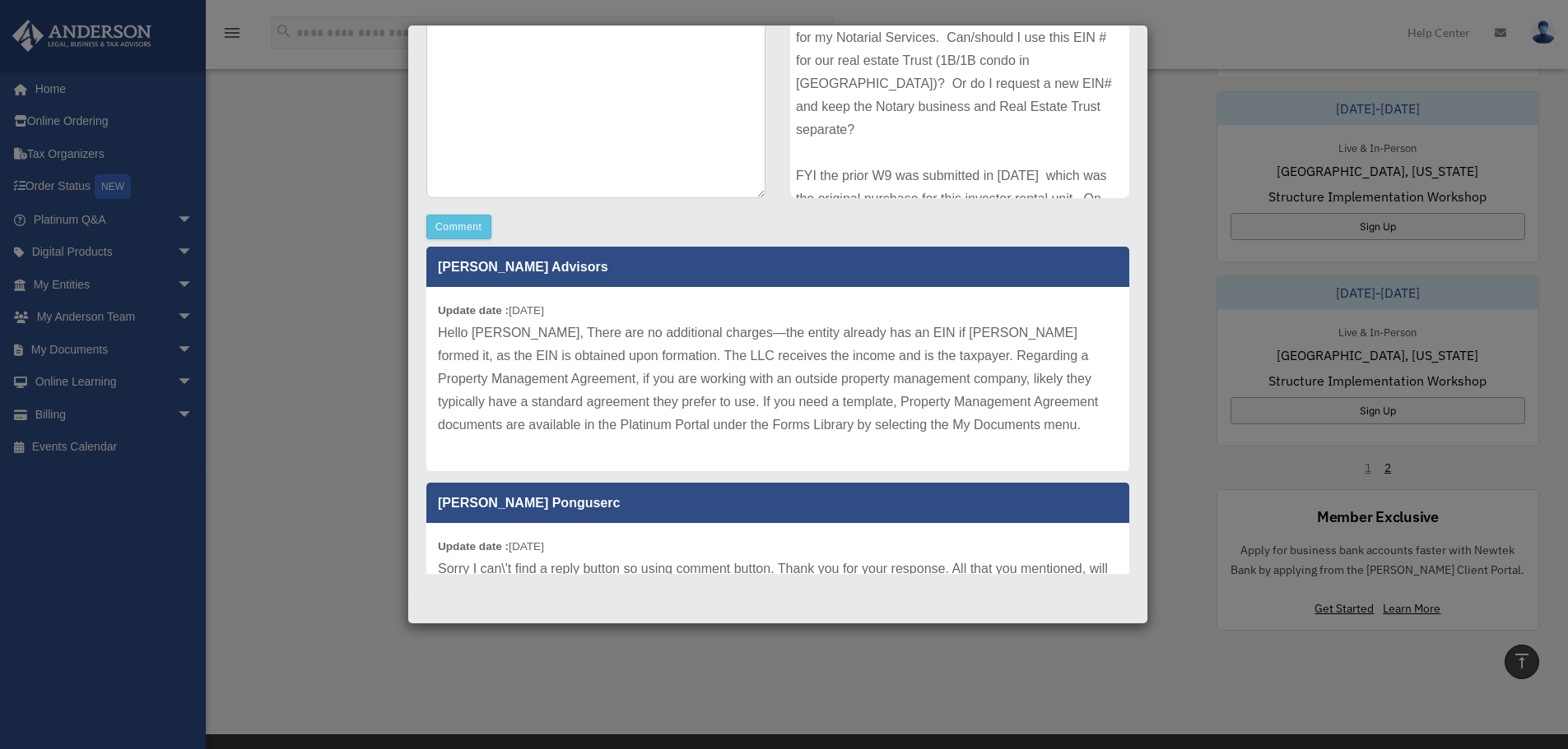
click at [931, 307] on div "Update date : [DATE] Hello [PERSON_NAME], There are no additional charges—the e…" at bounding box center [777, 379] width 703 height 185
click at [454, 227] on button "Comment" at bounding box center [458, 227] width 65 height 25
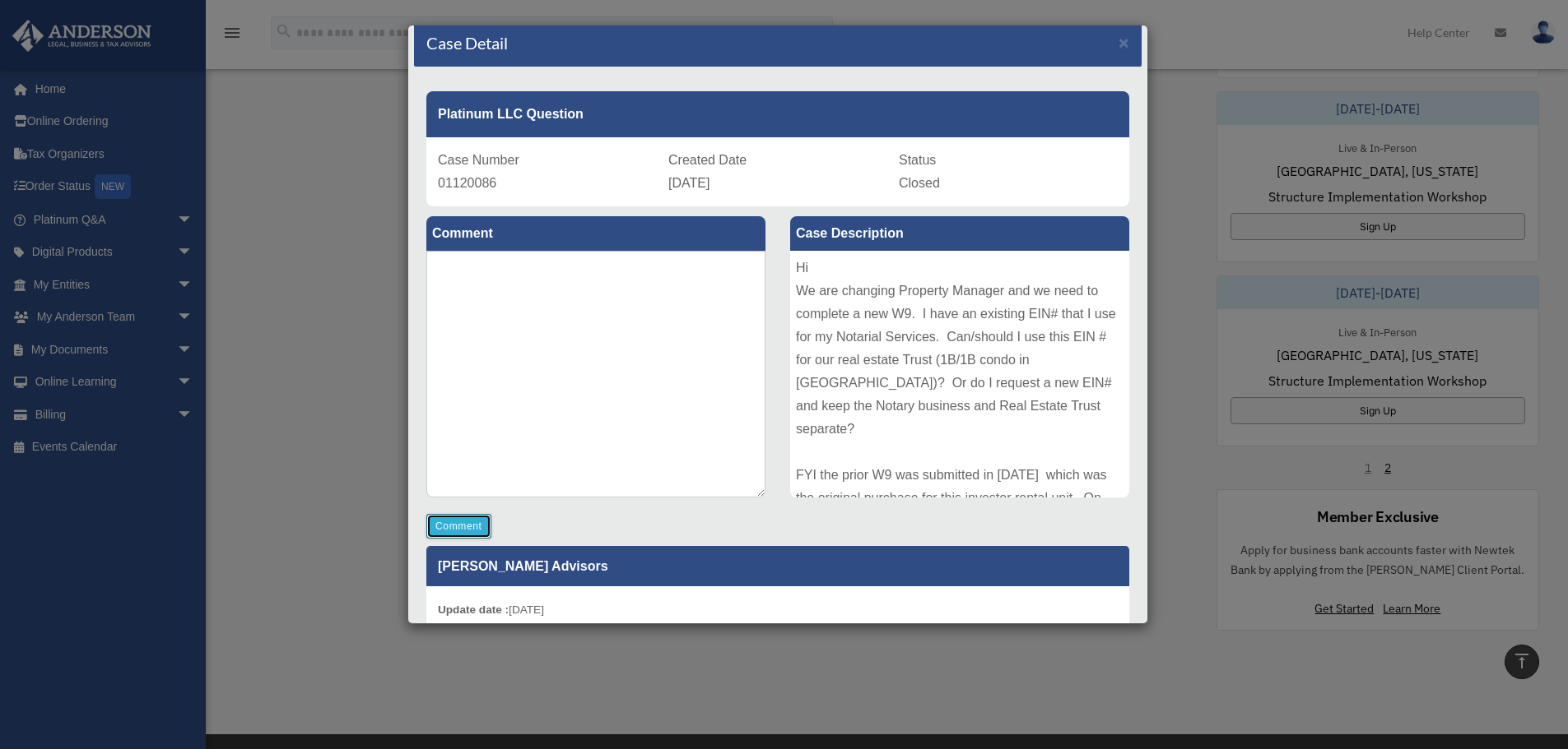
scroll to position [0, 0]
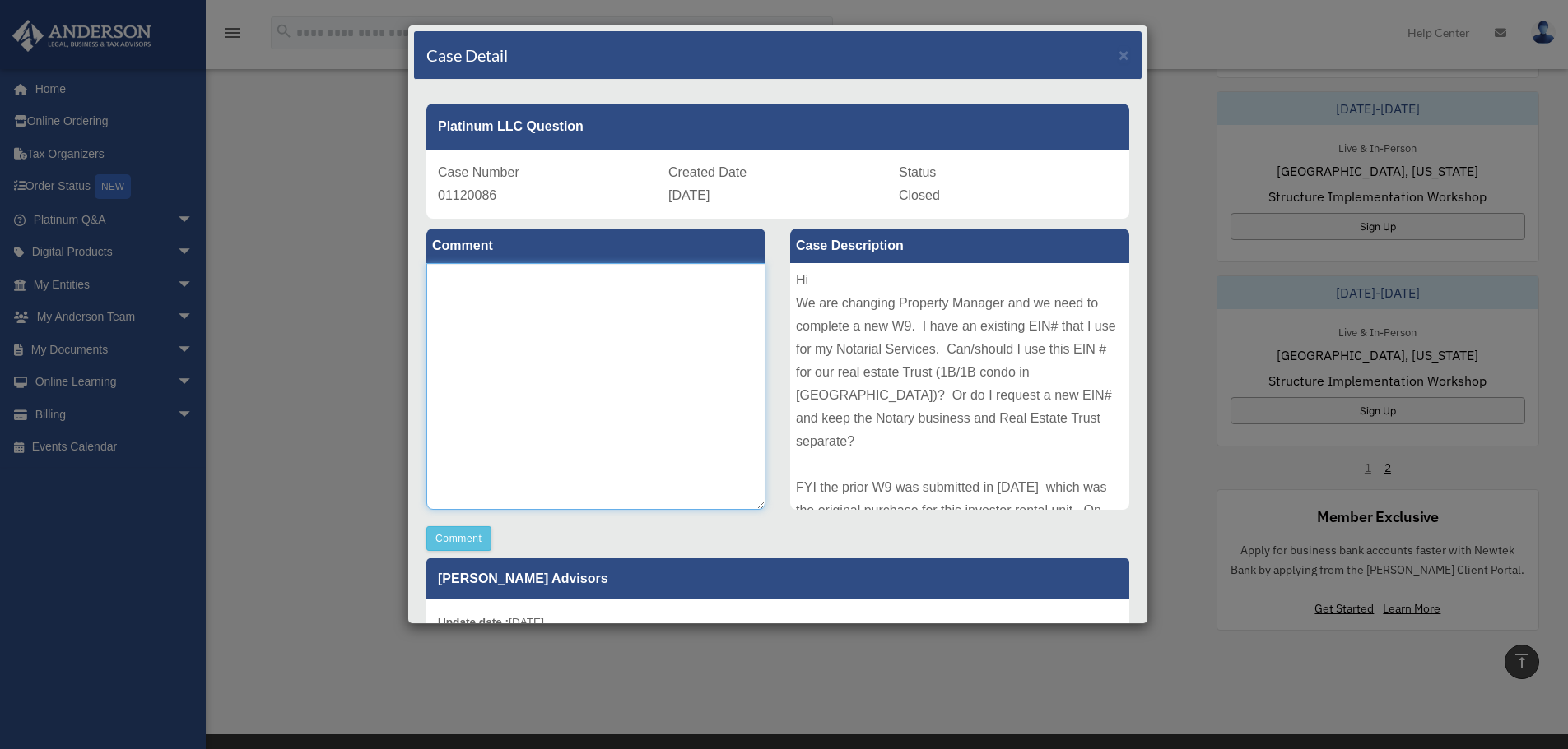
click at [530, 303] on textarea at bounding box center [595, 386] width 339 height 247
click at [742, 311] on textarea "**********" at bounding box center [595, 386] width 339 height 247
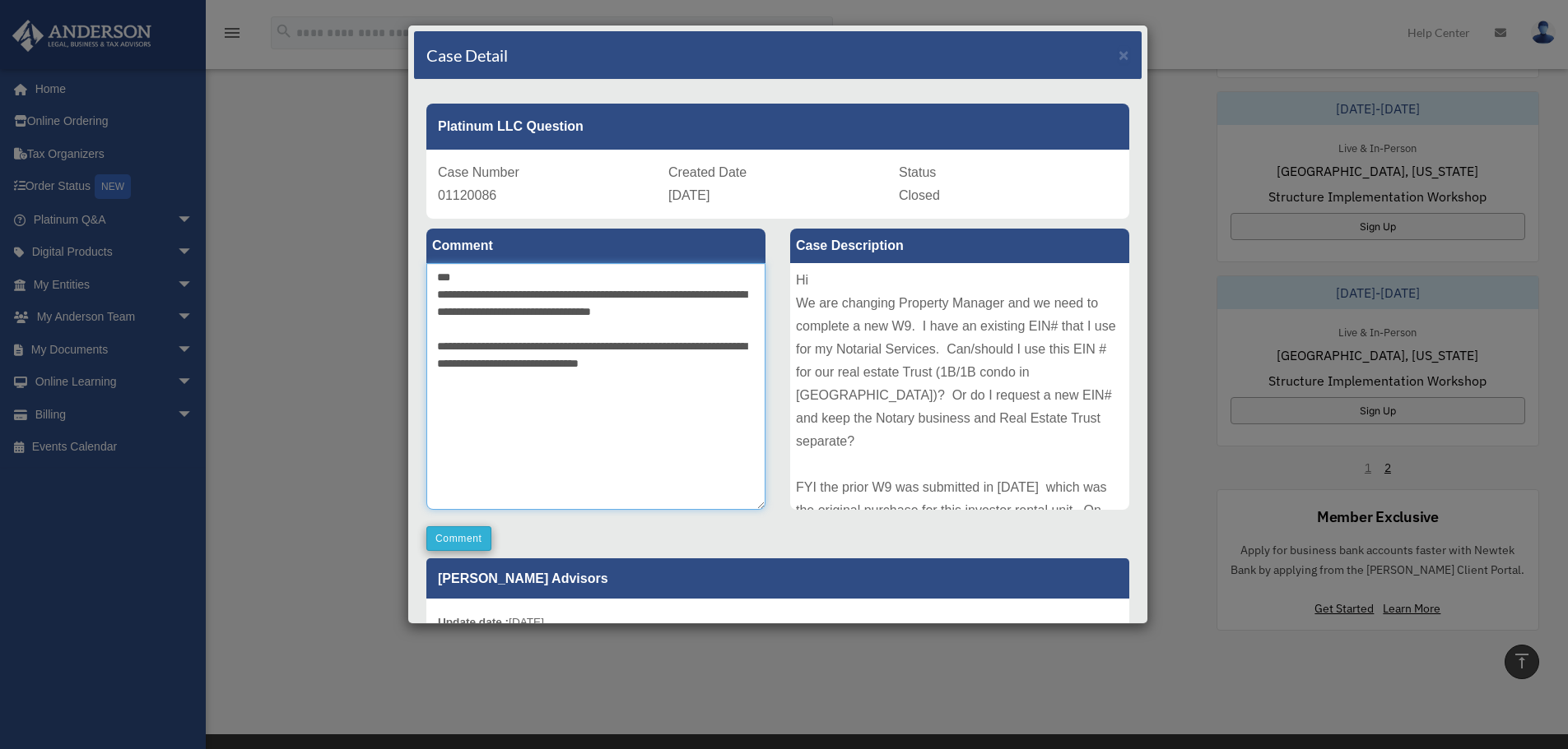
type textarea "**********"
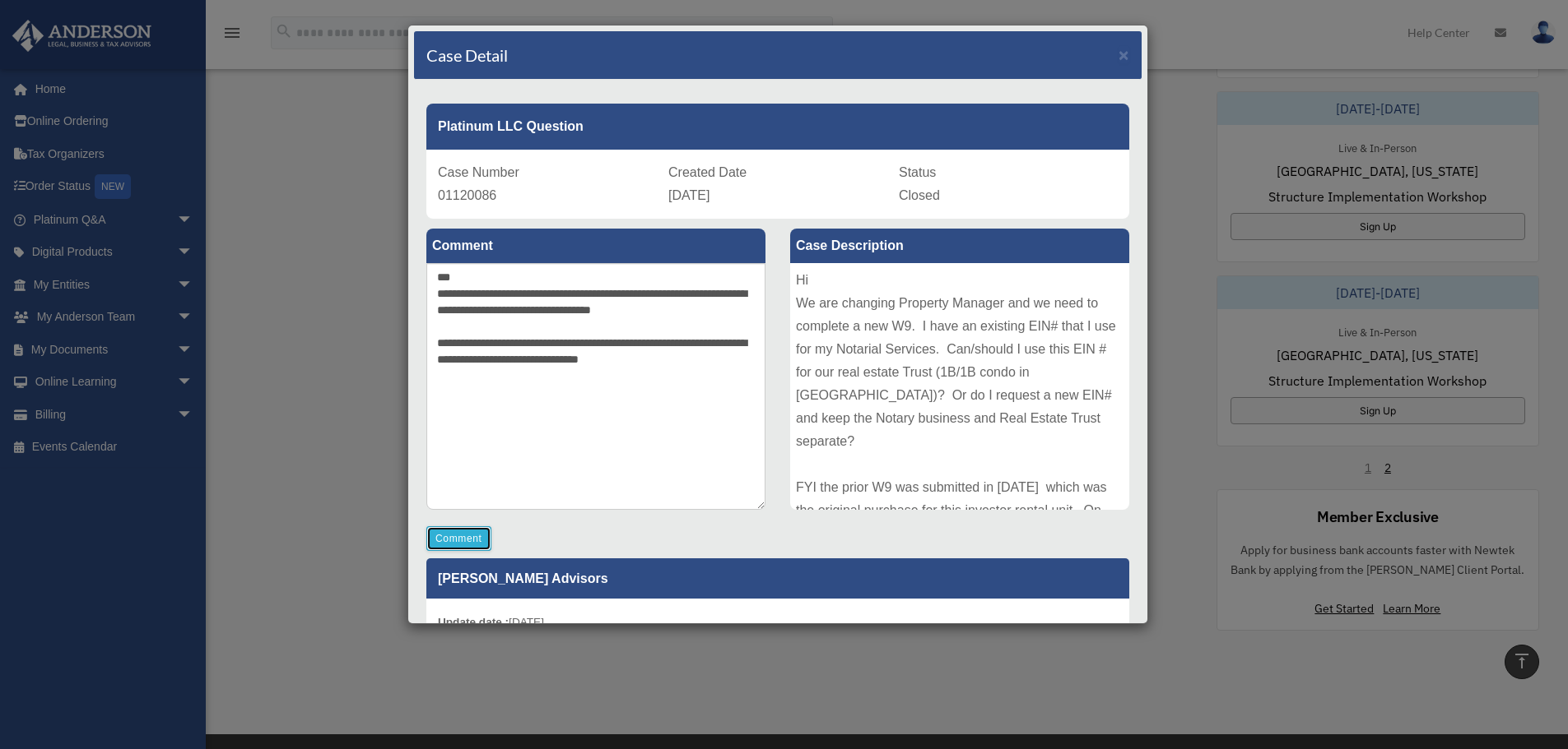
click at [457, 541] on button "Comment" at bounding box center [458, 538] width 65 height 25
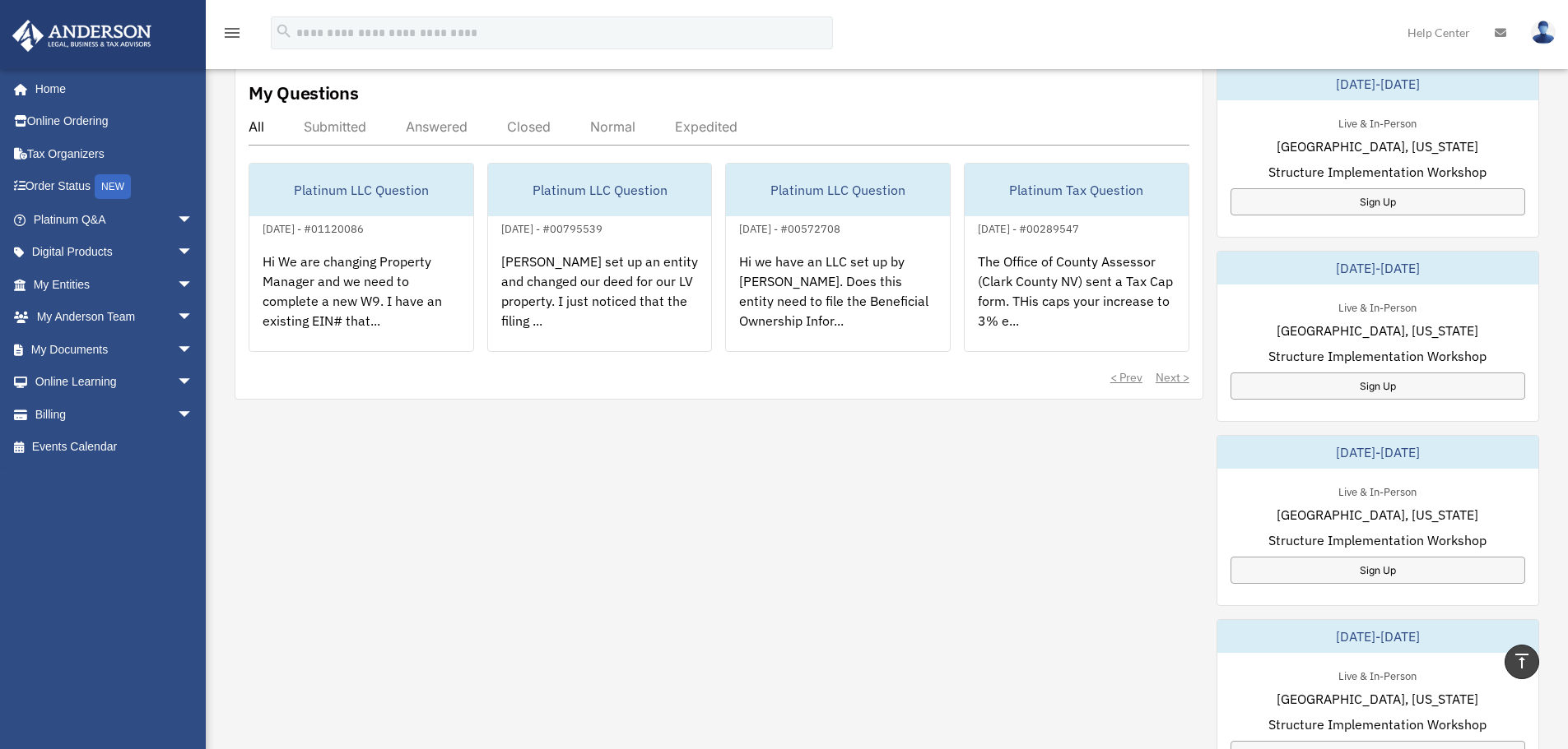
scroll to position [586, 0]
click at [435, 129] on div "Answered" at bounding box center [437, 128] width 62 height 16
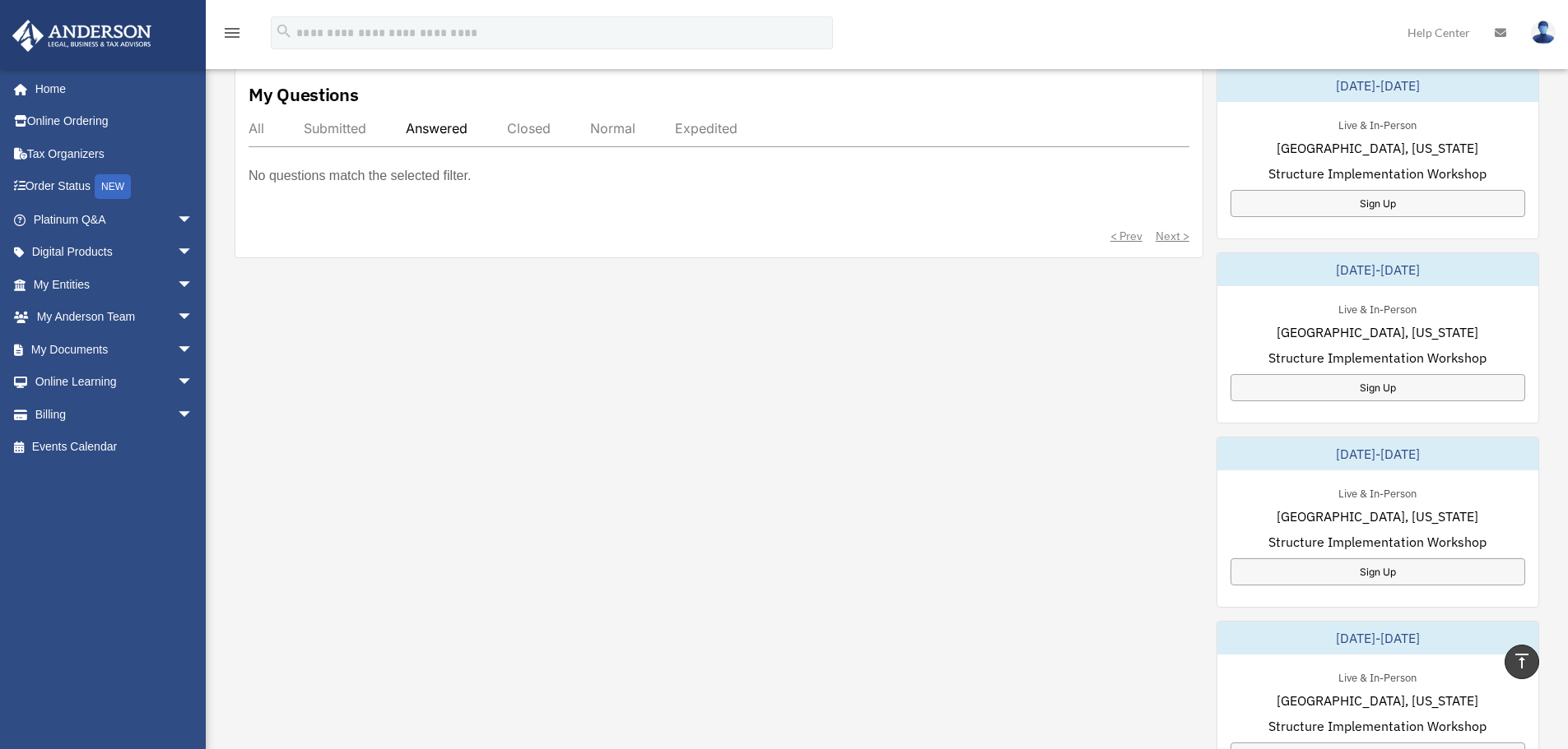
click at [328, 128] on div "Submitted" at bounding box center [334, 128] width 62 height 16
click at [252, 130] on div "All" at bounding box center [256, 128] width 16 height 16
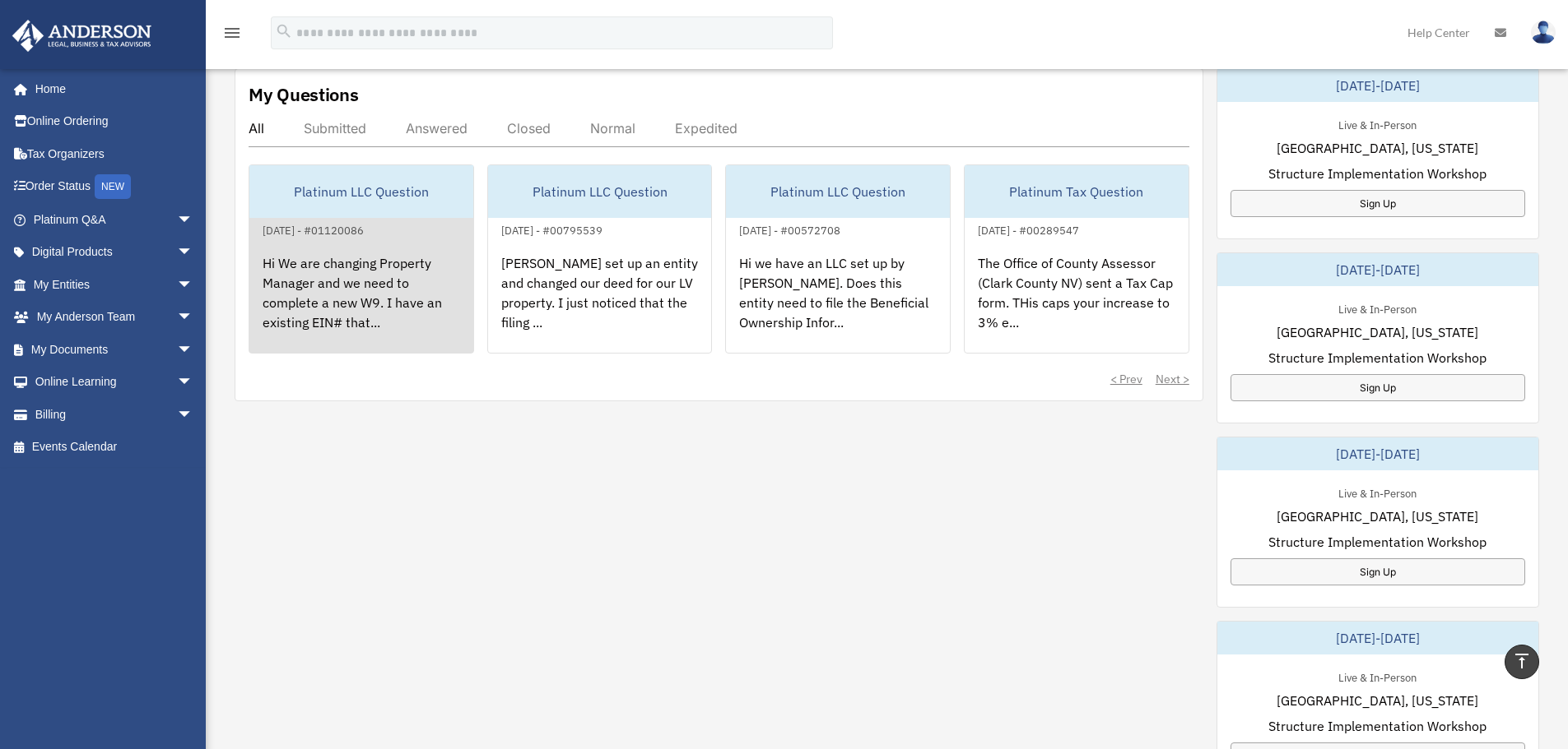
click at [392, 300] on div "Hi We are changing Property Manager and we need to complete a new W9. I have an…" at bounding box center [361, 304] width 224 height 128
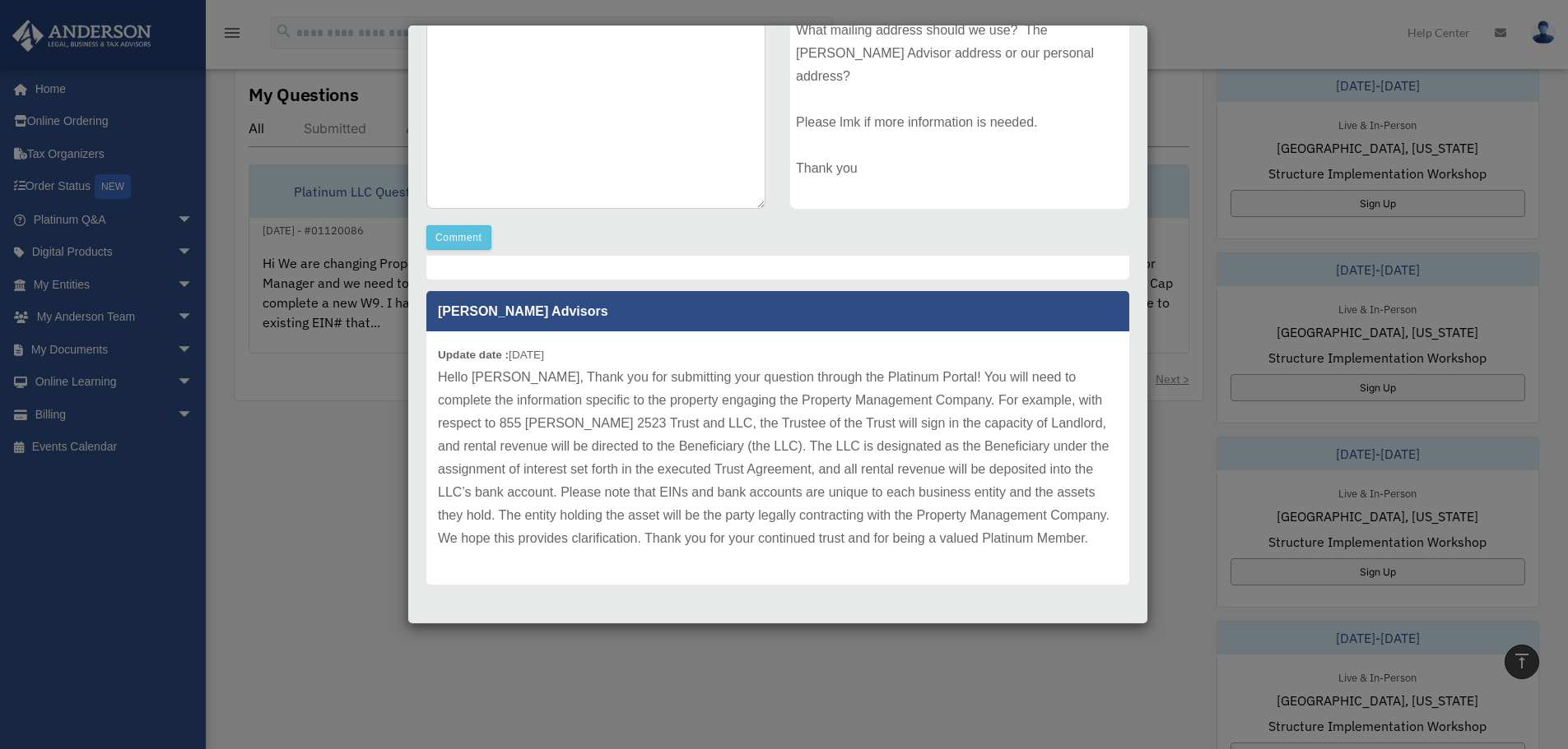
scroll to position [311, 0]
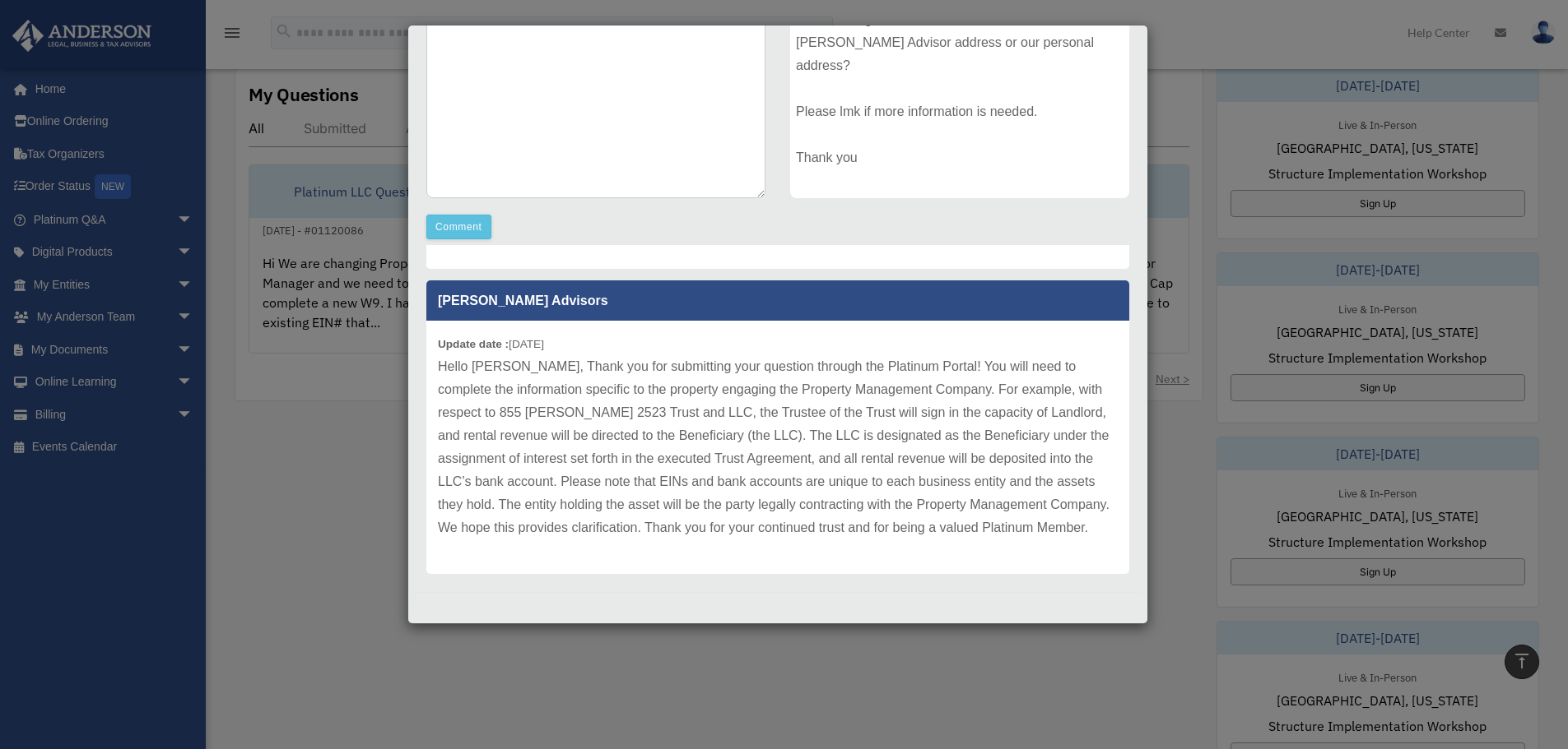
click at [294, 467] on div "Case Detail × Platinum LLC Question Case Number 01120086 Created Date [DATE] St…" at bounding box center [784, 374] width 1568 height 749
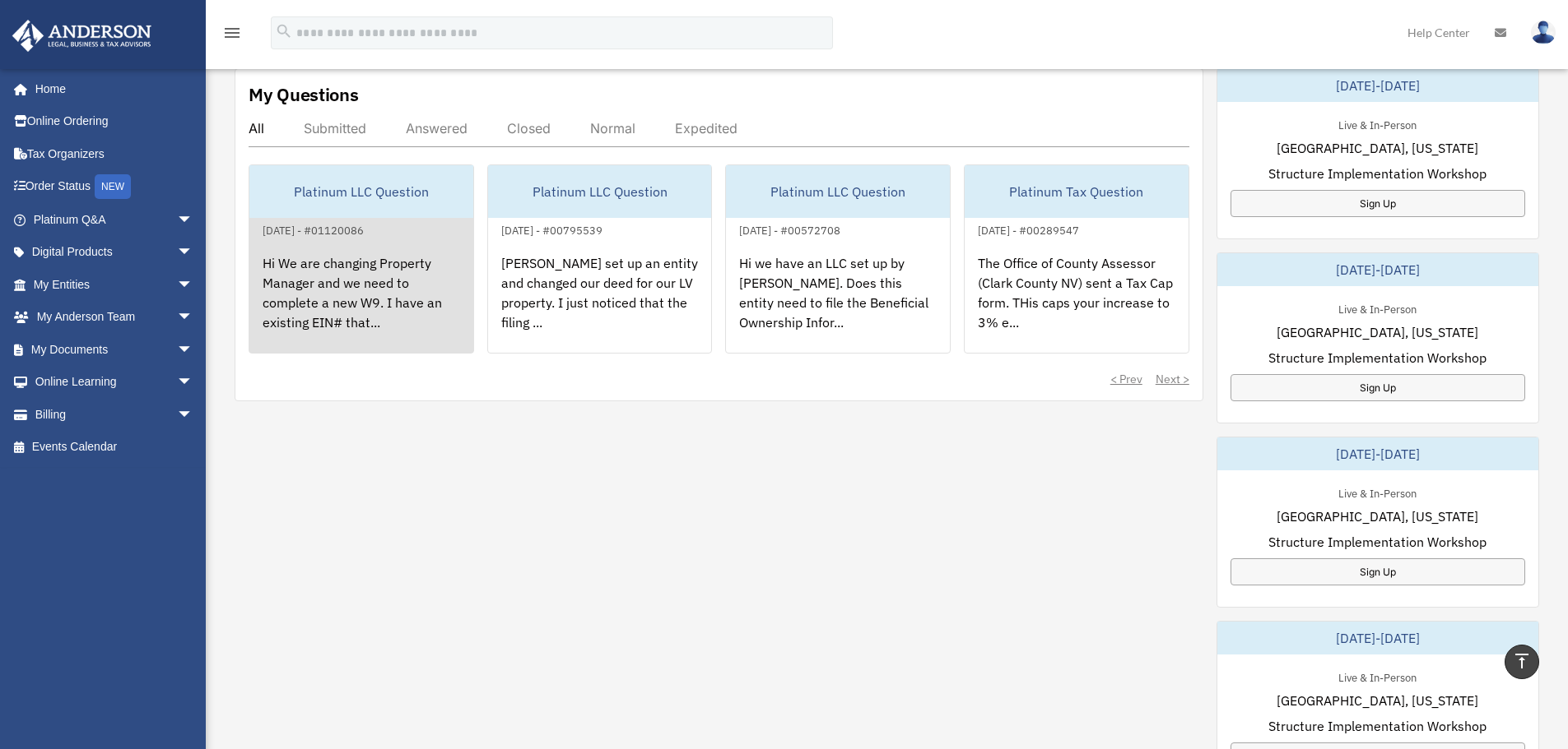
click at [321, 261] on div "Hi We are changing Property Manager and we need to complete a new W9. I have an…" at bounding box center [361, 304] width 224 height 128
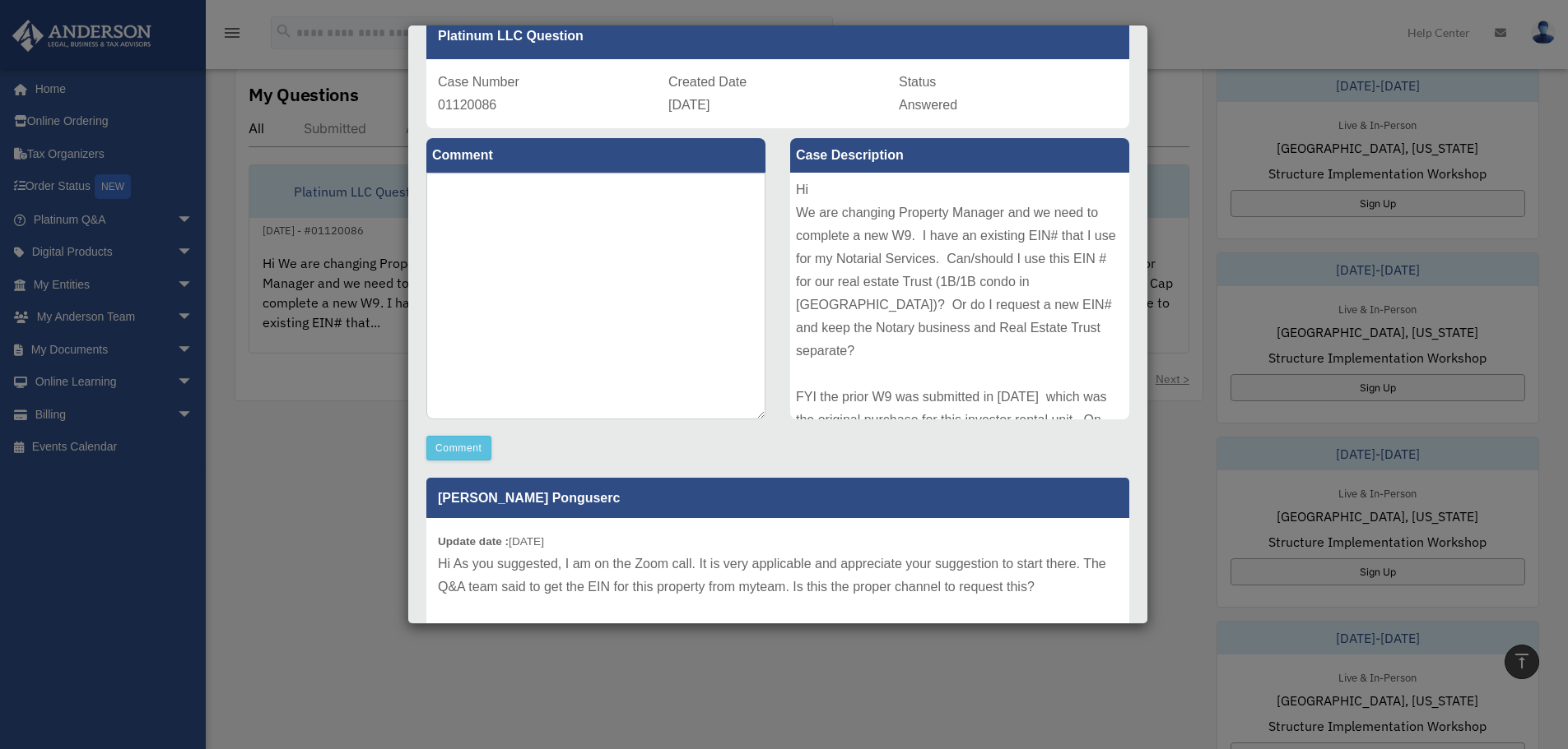
scroll to position [164, 0]
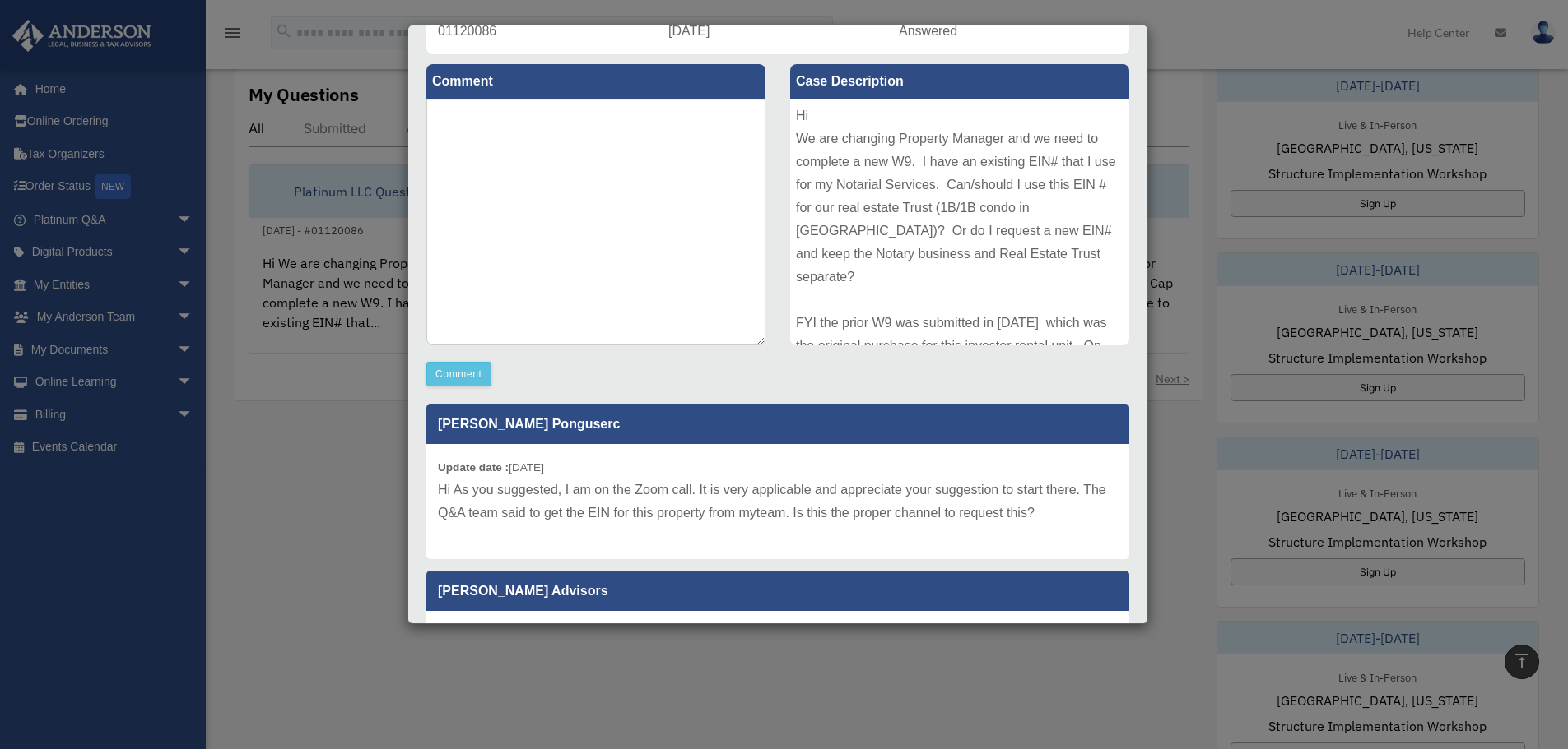
click at [292, 469] on div "Case Detail × Platinum LLC Question Case Number 01120086 Created Date [DATE] St…" at bounding box center [784, 374] width 1568 height 749
